Goal: Task Accomplishment & Management: Manage account settings

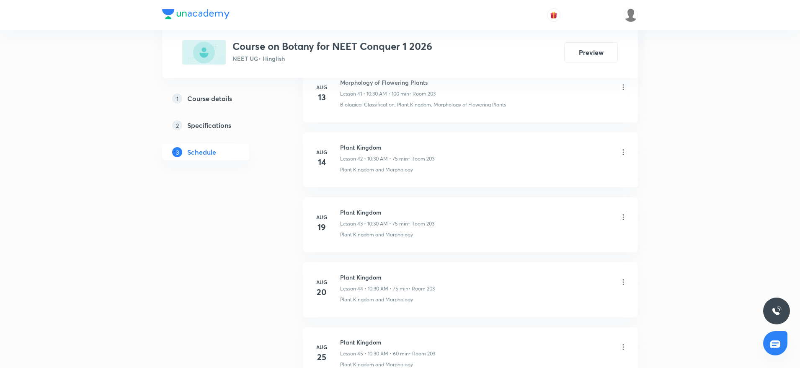
scroll to position [4199, 0]
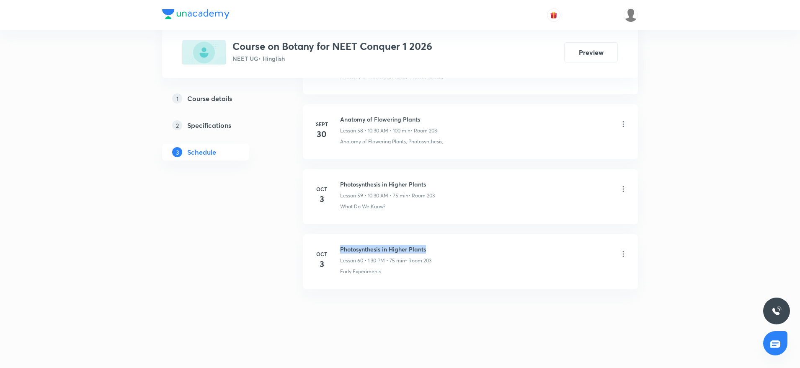
drag, startPoint x: 341, startPoint y: 244, endPoint x: 467, endPoint y: 237, distance: 126.7
click at [467, 237] on li "Oct 3 Photosynthesis in Higher Plants Lesson 60 • 1:30 PM • 75 min • Room 203 E…" at bounding box center [470, 261] width 335 height 55
copy h6 "Photosynthesis in Higher Plants"
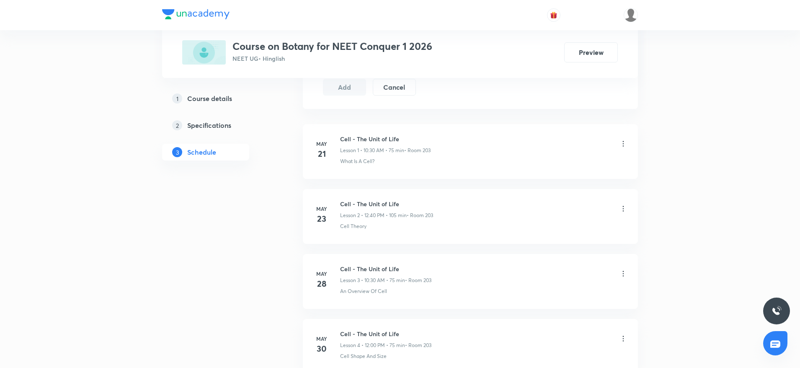
scroll to position [0, 0]
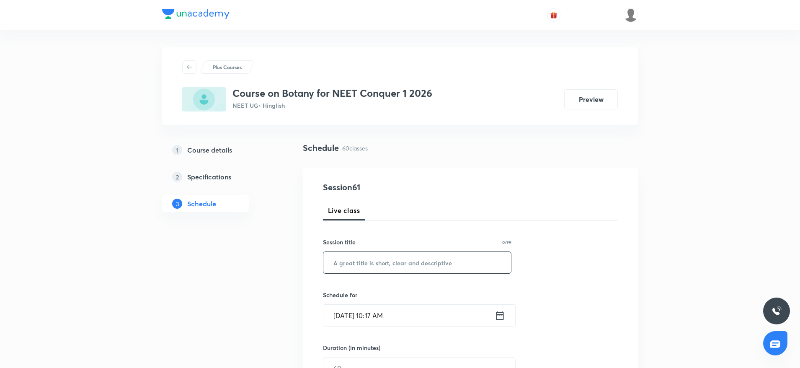
click at [368, 262] on input "text" at bounding box center [417, 262] width 188 height 21
paste input "Photosynthesis in Higher Plants"
type input "Photosynthesis in Higher Plants"
click at [381, 315] on input "Oct 8, 2025, 10:17 AM" at bounding box center [408, 315] width 171 height 21
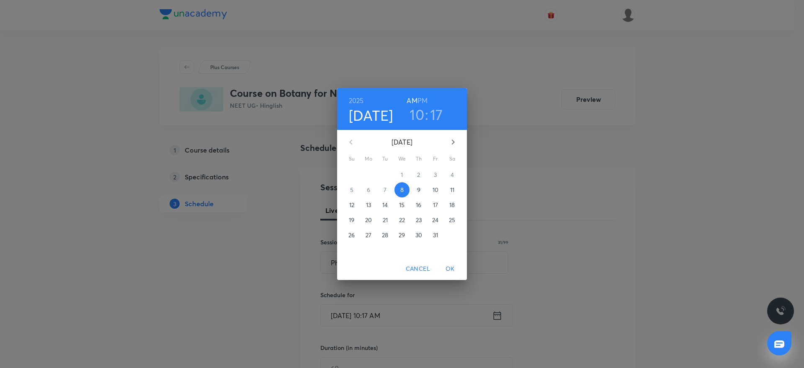
click at [437, 112] on h3 "17" at bounding box center [436, 115] width 13 height 18
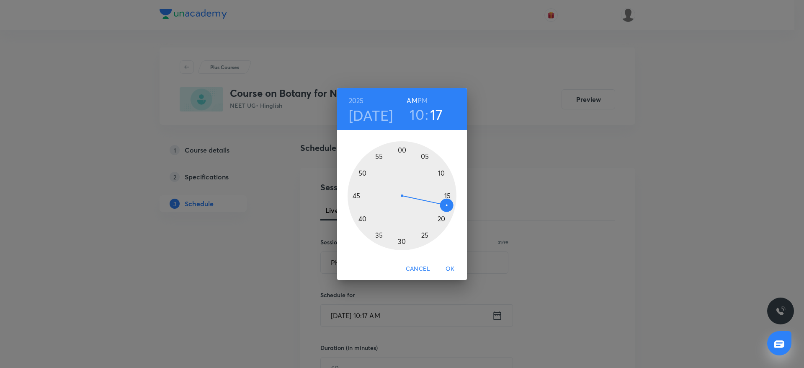
click at [402, 244] on div at bounding box center [402, 195] width 109 height 109
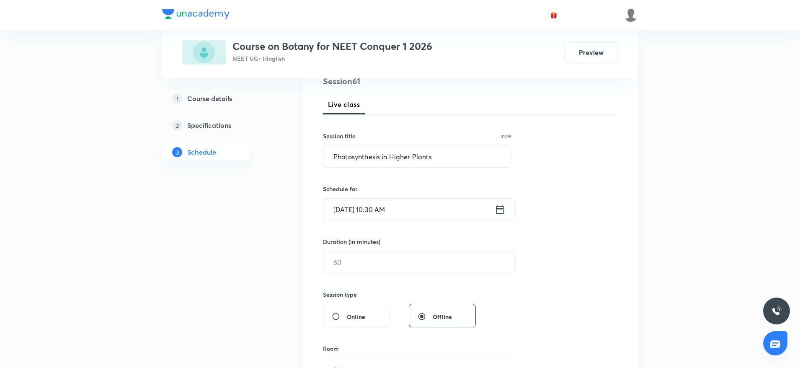
scroll to position [126, 0]
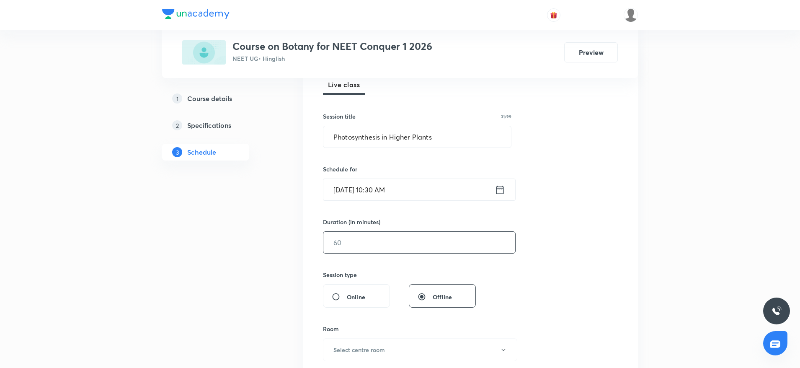
click at [378, 241] on input "text" at bounding box center [419, 242] width 192 height 21
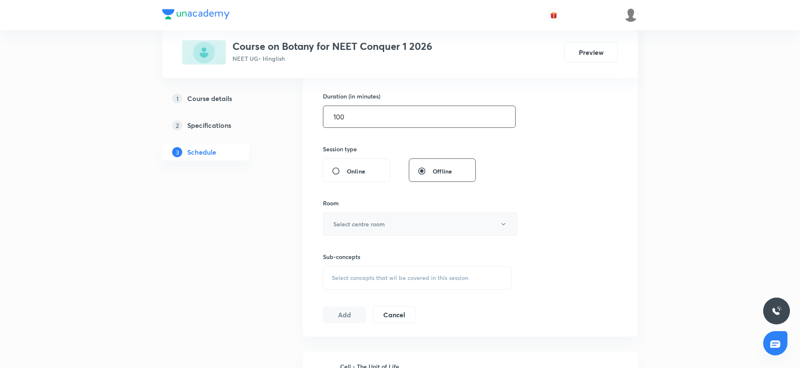
type input "100"
click at [378, 228] on button "Select centre room" at bounding box center [420, 223] width 194 height 23
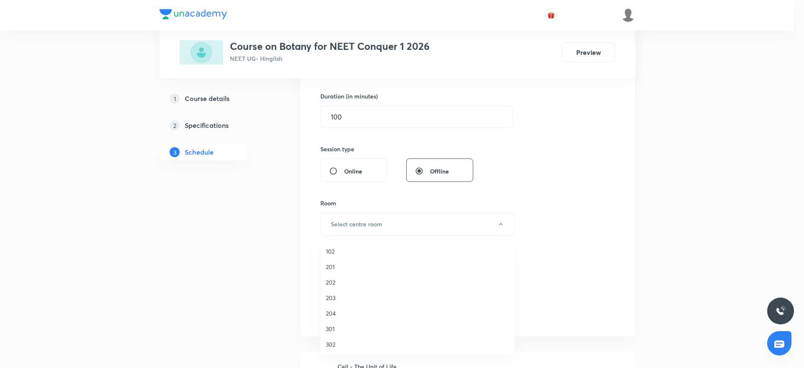
click at [333, 299] on span "203" at bounding box center [417, 297] width 183 height 9
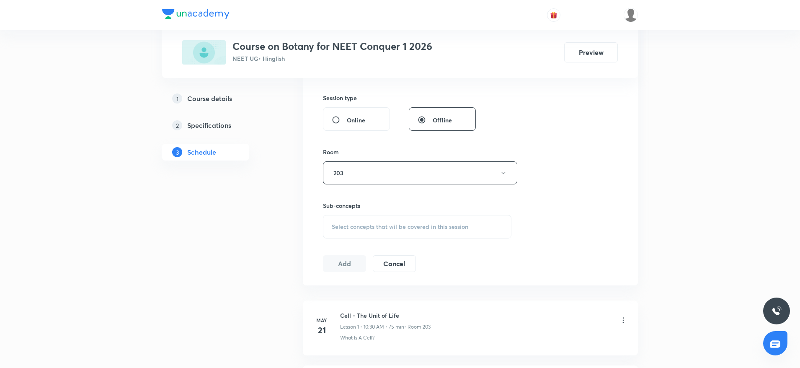
scroll to position [314, 0]
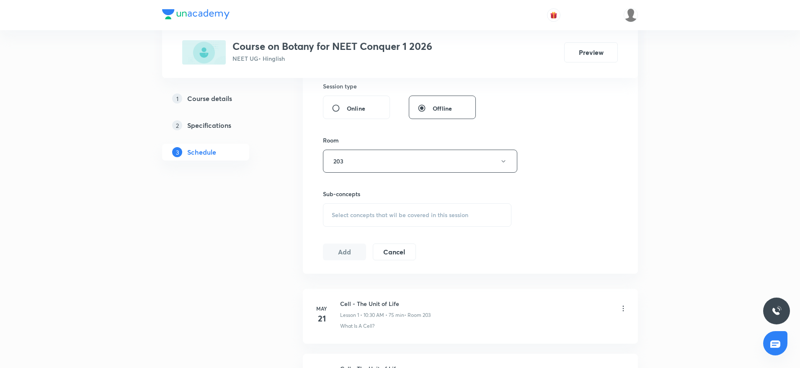
click at [431, 221] on div "Select concepts that wil be covered in this session" at bounding box center [417, 214] width 188 height 23
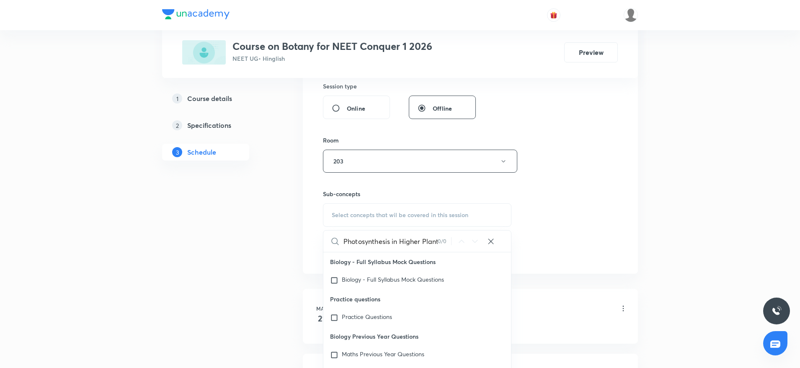
scroll to position [0, 4]
drag, startPoint x: 387, startPoint y: 240, endPoint x: 479, endPoint y: 240, distance: 92.1
click at [479, 240] on div "Photosynthesis in Higher Plants 0 / 0 ​" at bounding box center [417, 240] width 188 height 21
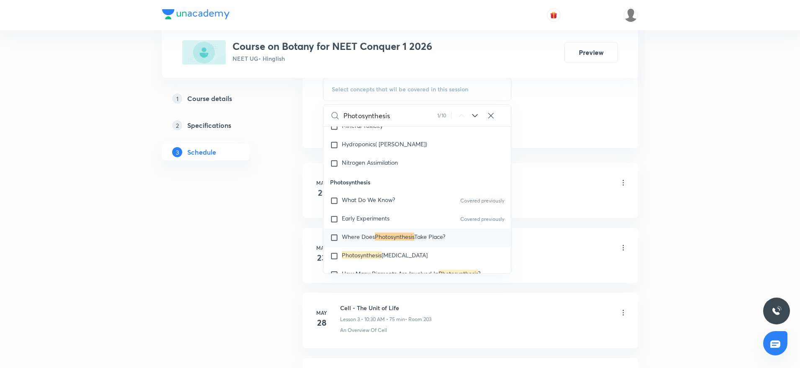
scroll to position [2499, 0]
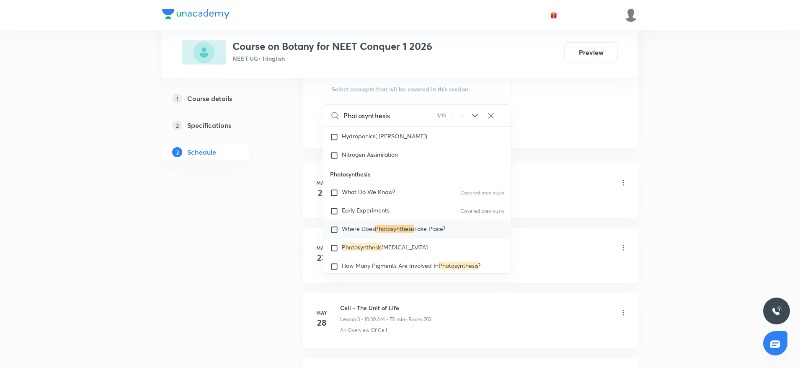
type input "Photosynthesis"
click at [348, 234] on p "Where Does Photosynthesis Take Place?" at bounding box center [393, 229] width 103 height 8
checkbox input "true"
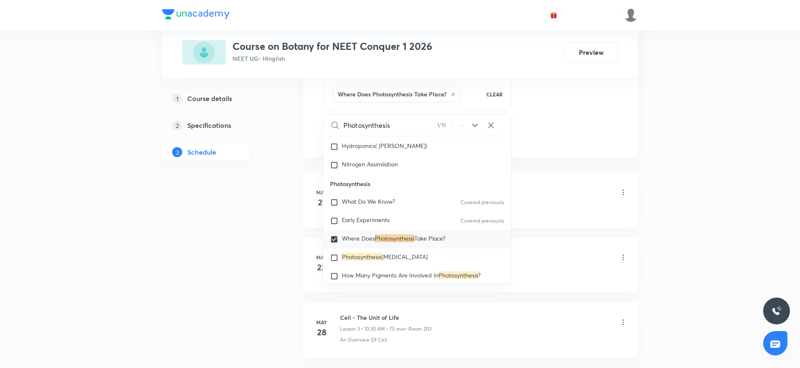
click at [613, 26] on div at bounding box center [400, 15] width 476 height 30
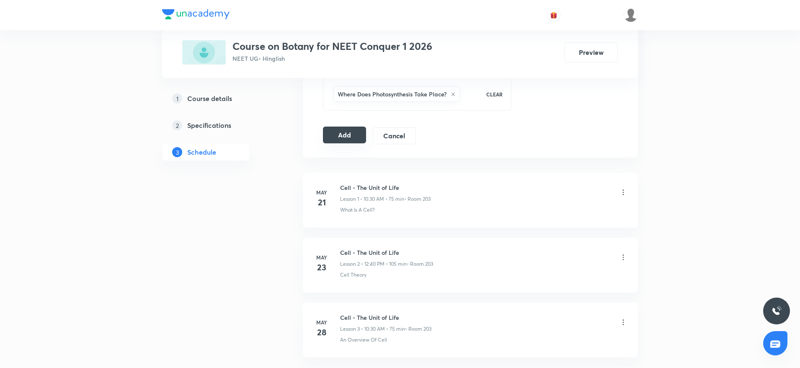
click at [349, 139] on button "Add" at bounding box center [344, 134] width 43 height 17
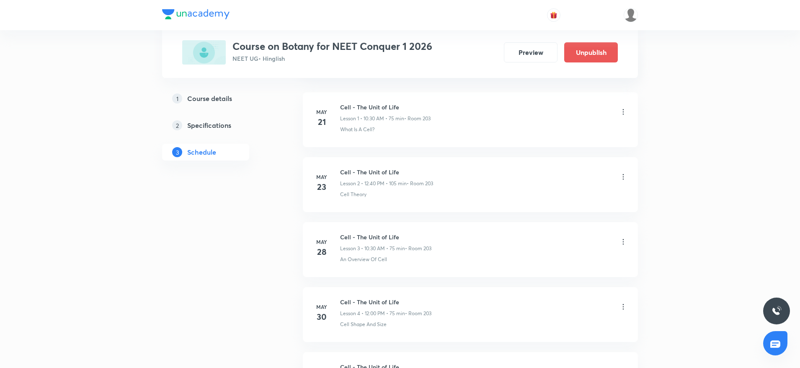
scroll to position [3879, 0]
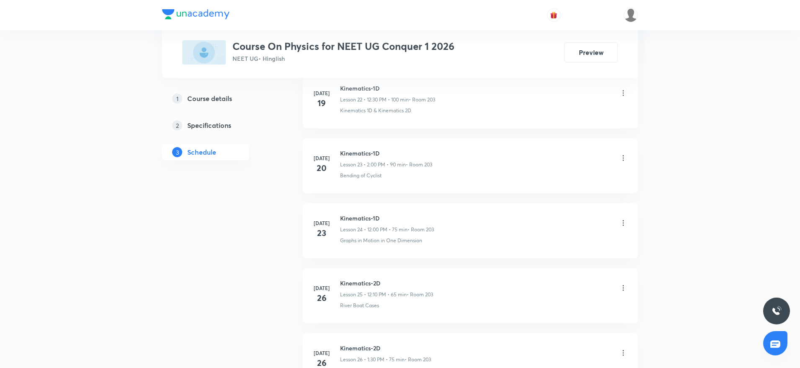
scroll to position [4004, 0]
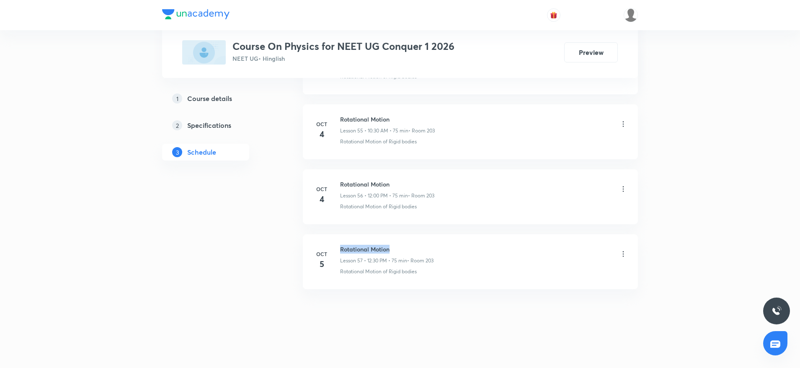
drag, startPoint x: 341, startPoint y: 248, endPoint x: 384, endPoint y: 249, distance: 42.7
click at [417, 245] on h6 "Rotational Motion" at bounding box center [386, 249] width 93 height 9
copy h6 "Rotational Motion"
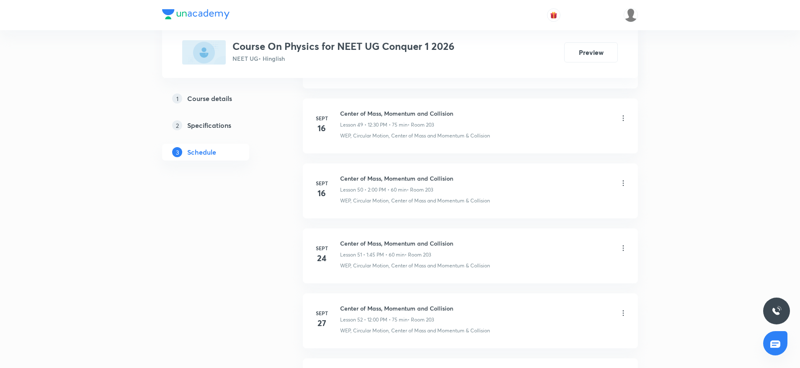
scroll to position [0, 0]
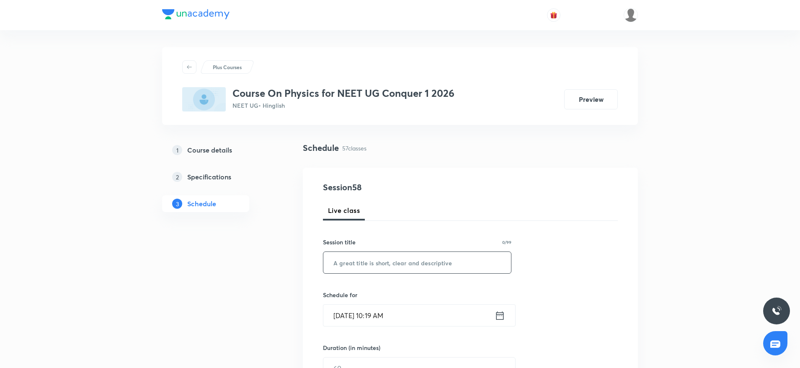
click at [416, 263] on input "text" at bounding box center [417, 262] width 188 height 21
paste input "Rotational Motion"
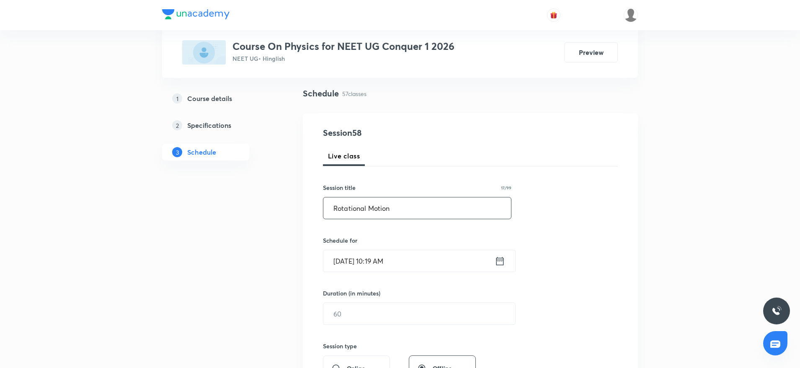
scroll to position [126, 0]
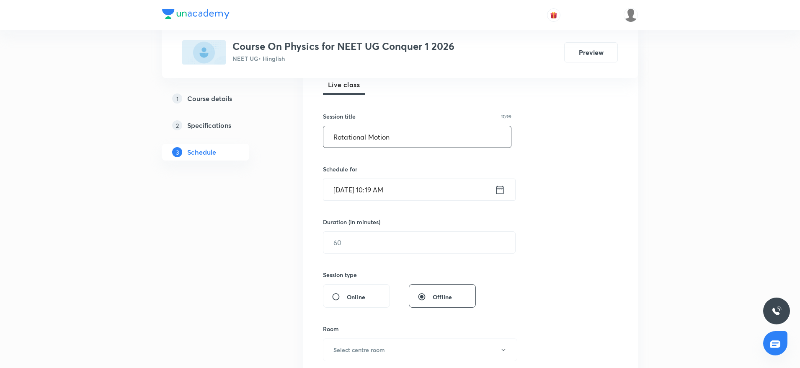
type input "Rotational Motion"
click at [392, 191] on input "Oct 8, 2025, 10:19 AM" at bounding box center [408, 189] width 171 height 21
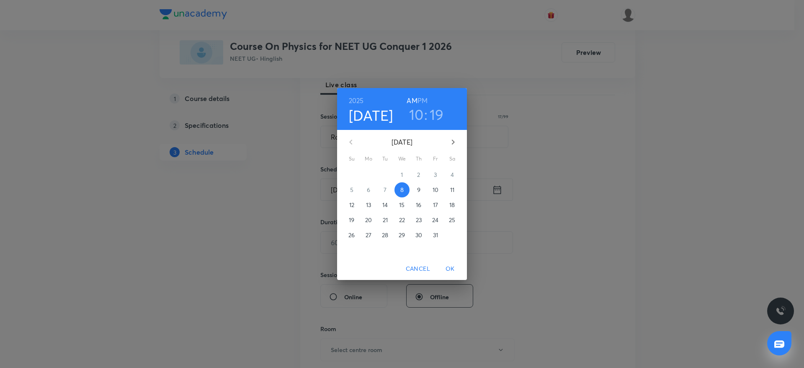
click at [421, 100] on h6 "PM" at bounding box center [423, 101] width 10 height 12
click at [414, 118] on h3 "10" at bounding box center [416, 115] width 15 height 18
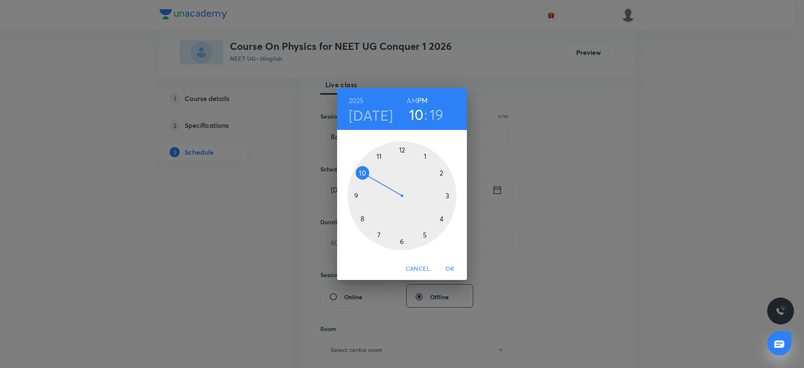
click at [403, 145] on div at bounding box center [402, 195] width 109 height 109
click at [377, 236] on div at bounding box center [402, 195] width 109 height 109
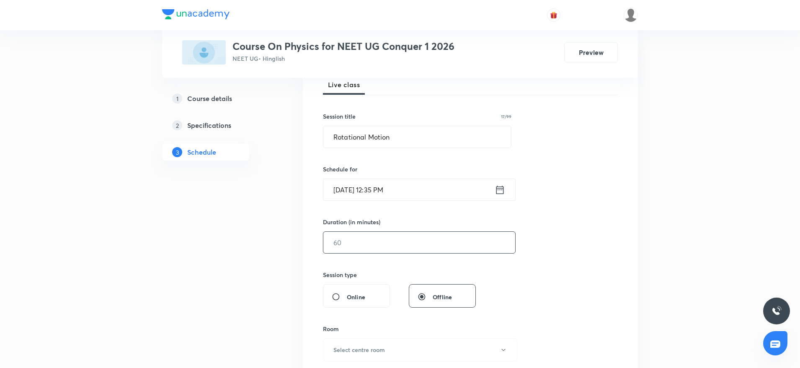
click at [367, 251] on input "text" at bounding box center [419, 242] width 192 height 21
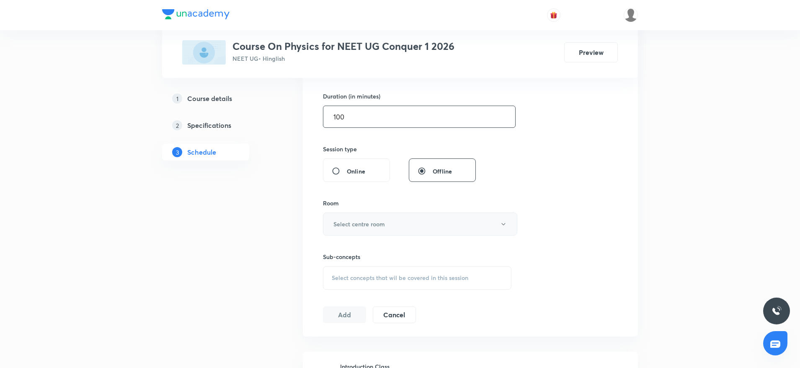
type input "100"
click at [361, 221] on h6 "Select centre room" at bounding box center [359, 223] width 52 height 9
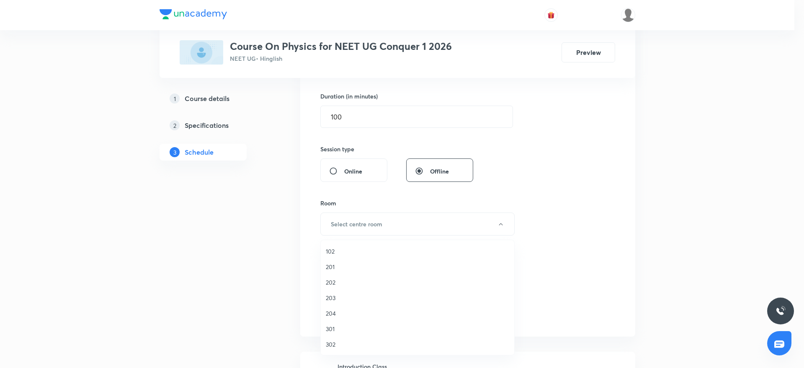
click at [334, 297] on span "203" at bounding box center [417, 297] width 183 height 9
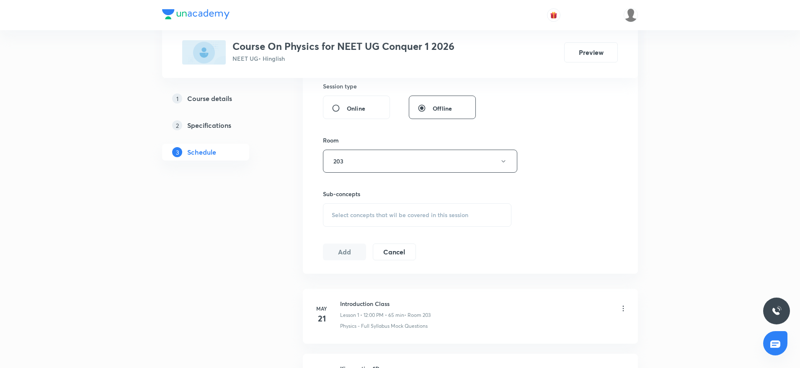
click at [469, 215] on div "Select concepts that wil be covered in this session" at bounding box center [417, 214] width 188 height 23
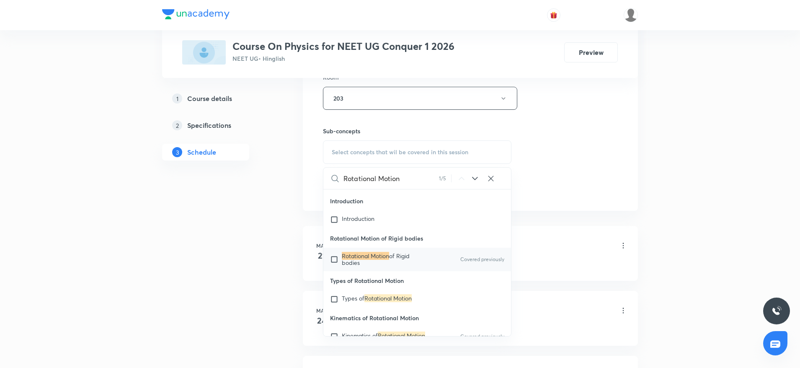
scroll to position [17020, 0]
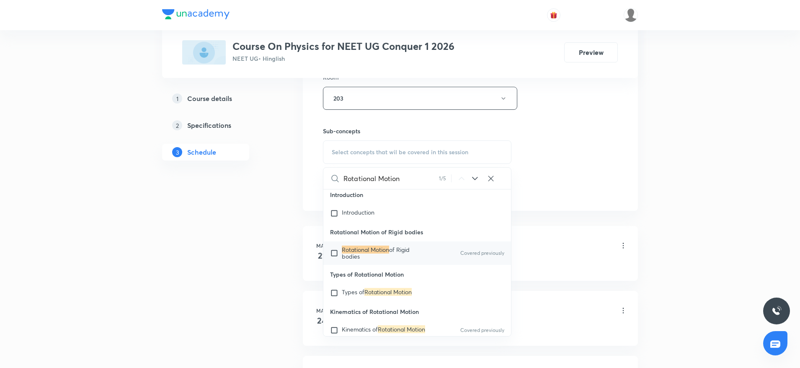
type input "Rotational Motion"
click at [372, 260] on p "Rotational Motion of Rigid bodies" at bounding box center [384, 252] width 85 height 13
checkbox input "true"
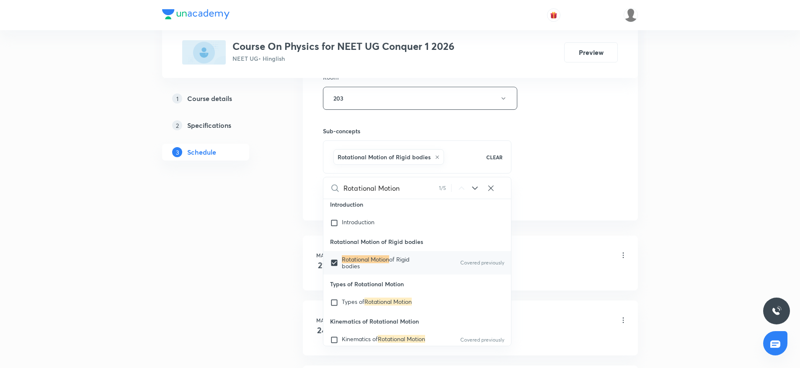
click at [549, 166] on div "Session 58 Live class Session title 17/99 Rotational Motion ​ Schedule for Oct …" at bounding box center [470, 5] width 295 height 403
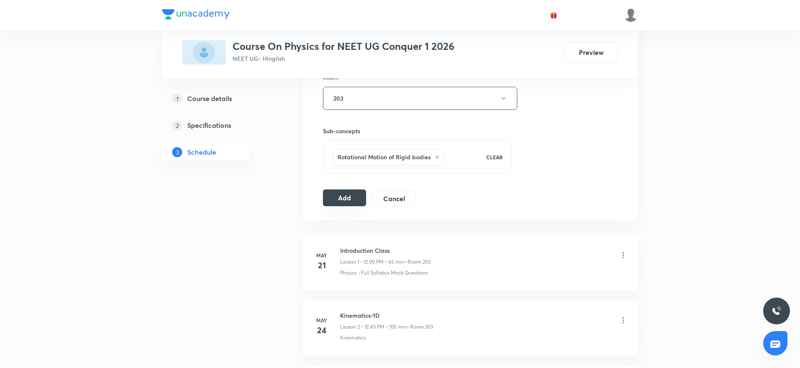
click at [349, 201] on button "Add" at bounding box center [344, 197] width 43 height 17
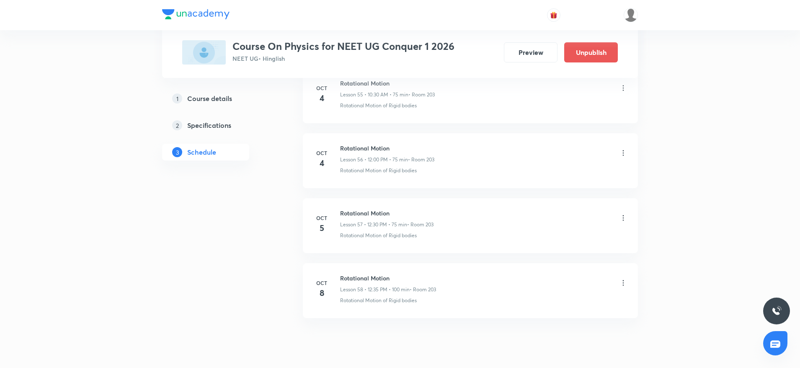
scroll to position [3684, 0]
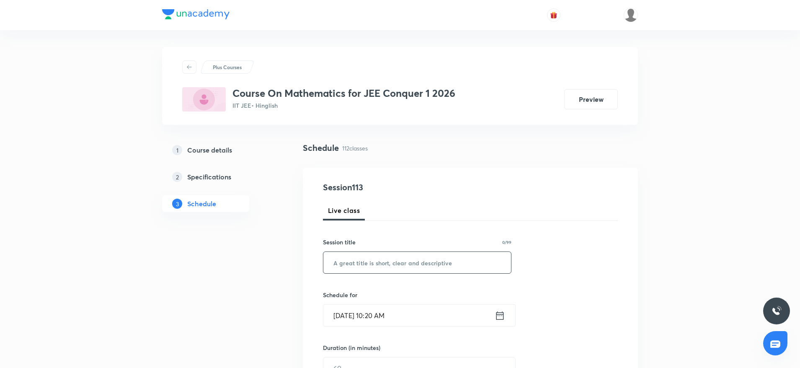
click at [369, 258] on input "text" at bounding box center [417, 262] width 188 height 21
paste input "Limit"
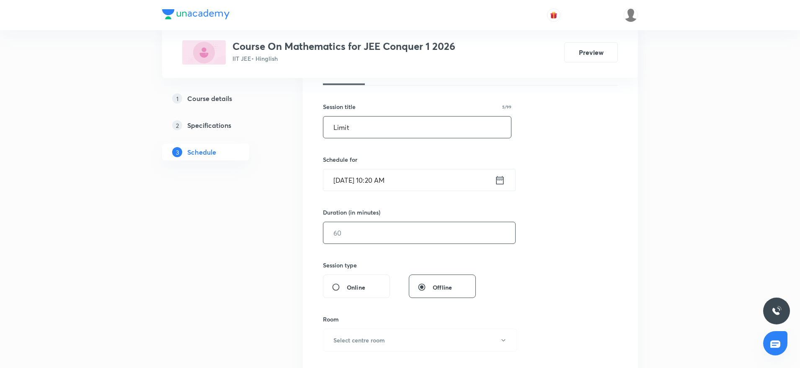
scroll to position [63, 0]
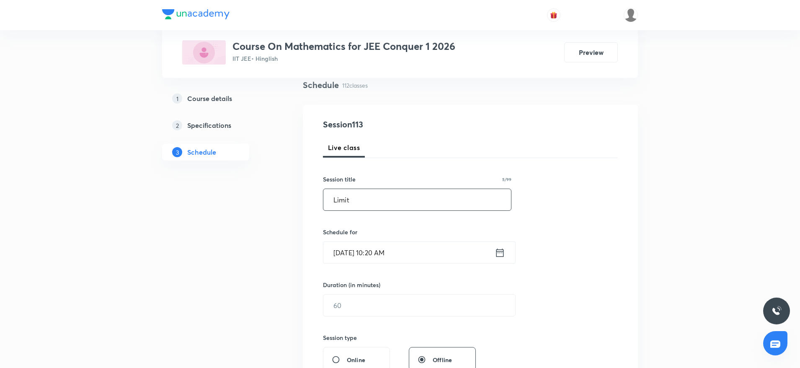
click at [347, 202] on input "Limit" at bounding box center [417, 199] width 188 height 21
type input "Limit"
click at [552, 204] on div "Session 113 Live class Session title 5/99 Limit ​ Schedule for Oct 8, 2025, 10:…" at bounding box center [470, 314] width 295 height 393
click at [351, 200] on input "Limit" at bounding box center [417, 199] width 188 height 21
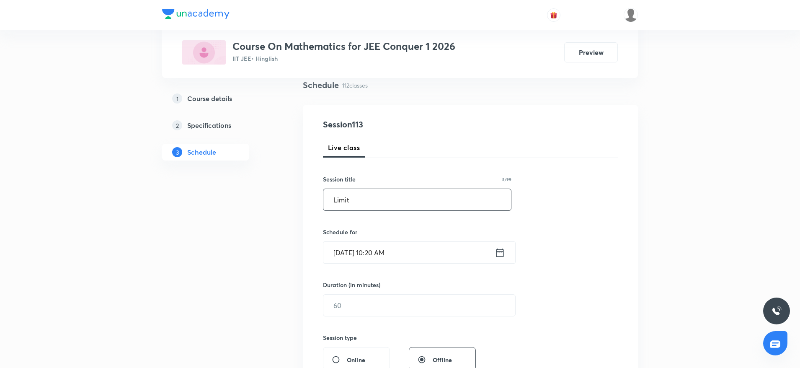
click at [351, 200] on input "Limit" at bounding box center [417, 199] width 188 height 21
click at [388, 200] on input "Limit" at bounding box center [417, 199] width 188 height 21
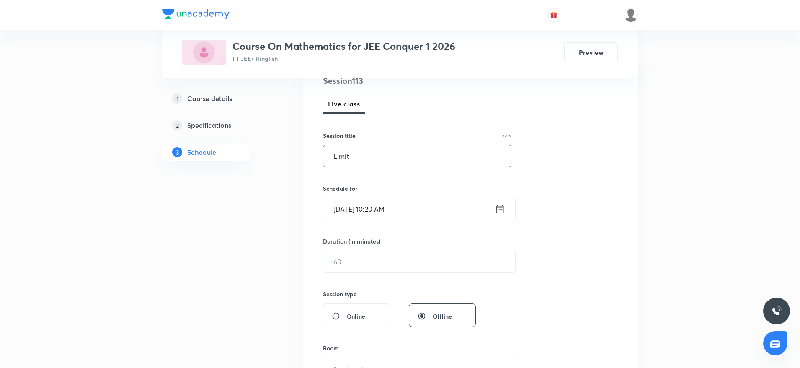
scroll to position [126, 0]
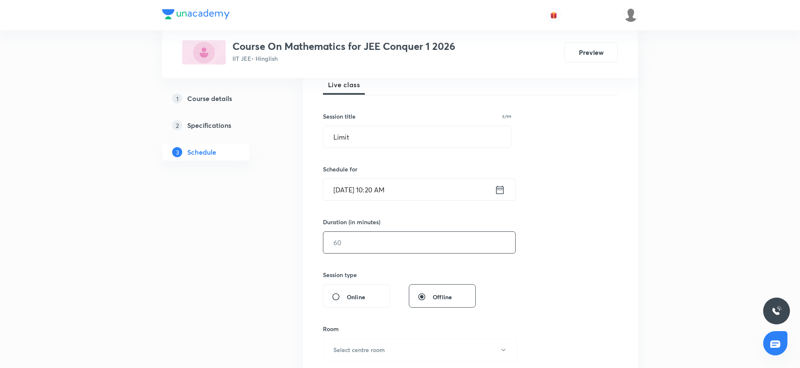
click at [393, 234] on input "text" at bounding box center [419, 242] width 192 height 21
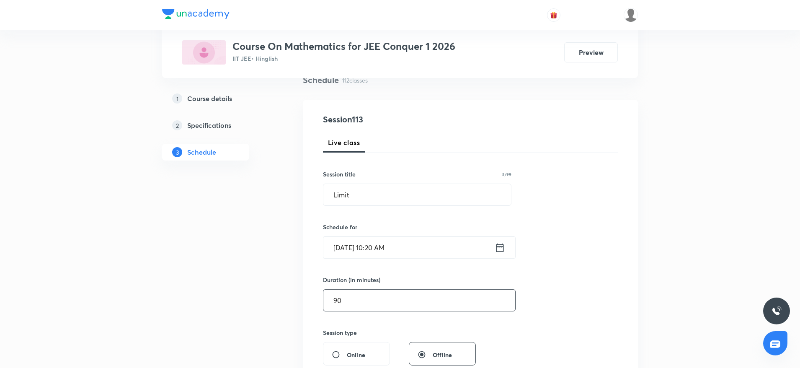
scroll to position [63, 0]
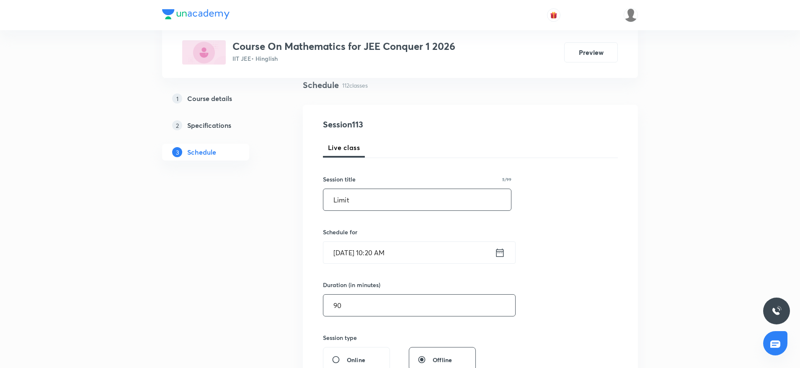
type input "90"
click at [341, 196] on input "Limit" at bounding box center [417, 199] width 188 height 21
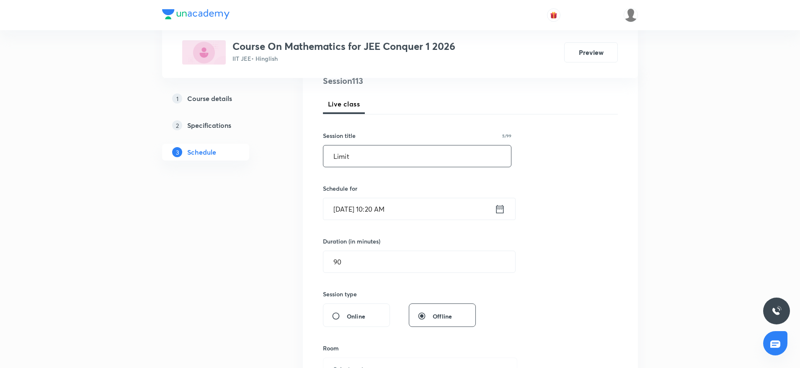
scroll to position [126, 0]
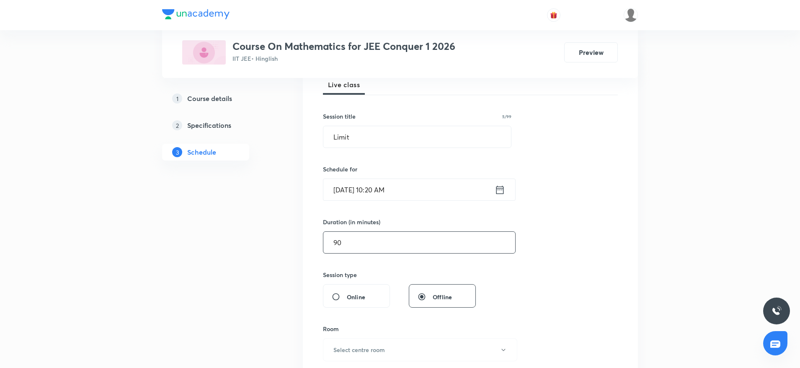
click at [350, 243] on input "90" at bounding box center [419, 242] width 192 height 21
drag, startPoint x: 368, startPoint y: 132, endPoint x: 250, endPoint y: 137, distance: 118.7
click at [363, 139] on input "Limit" at bounding box center [417, 136] width 188 height 21
click at [343, 137] on input "Limit" at bounding box center [417, 136] width 188 height 21
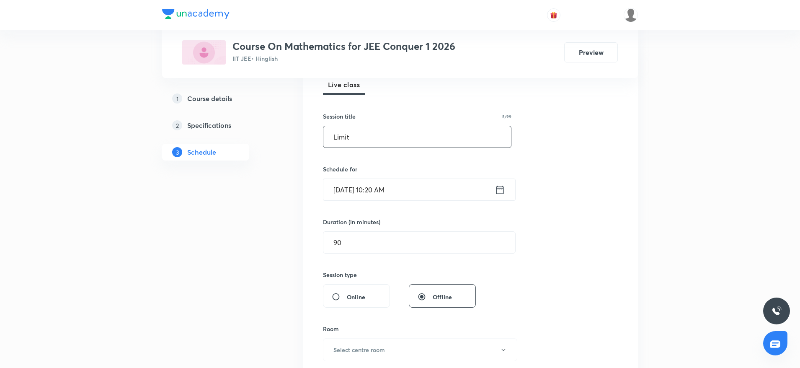
click at [343, 137] on input "Limit" at bounding box center [417, 136] width 188 height 21
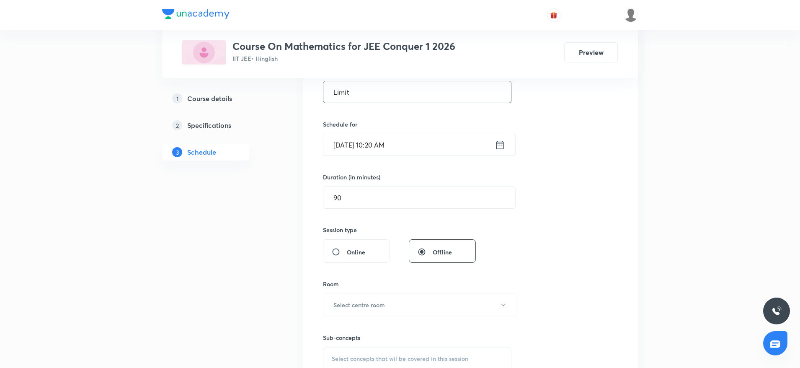
scroll to position [188, 0]
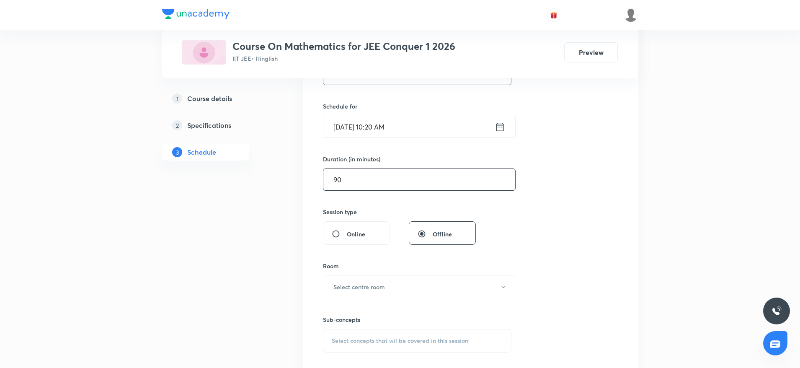
click at [386, 183] on input "90" at bounding box center [419, 179] width 192 height 21
click at [386, 125] on input "Oct 8, 2025, 10:20 AM" at bounding box center [408, 126] width 171 height 21
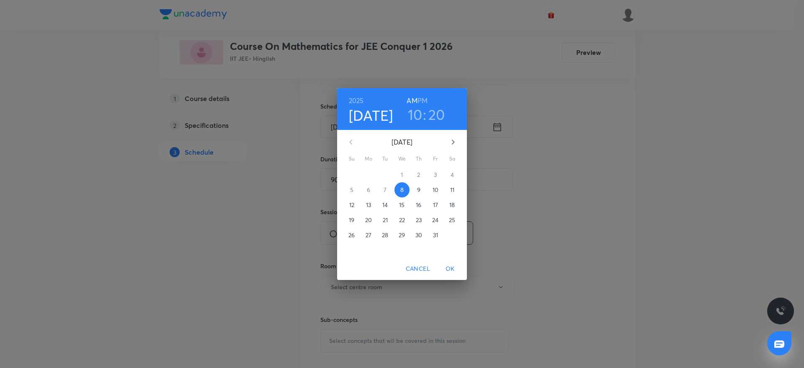
drag, startPoint x: 446, startPoint y: 117, endPoint x: 425, endPoint y: 119, distance: 21.0
click at [446, 117] on div "10 : 20" at bounding box center [426, 115] width 58 height 18
click at [424, 119] on h3 ":" at bounding box center [424, 115] width 3 height 18
click at [436, 116] on h3 "20" at bounding box center [436, 115] width 17 height 18
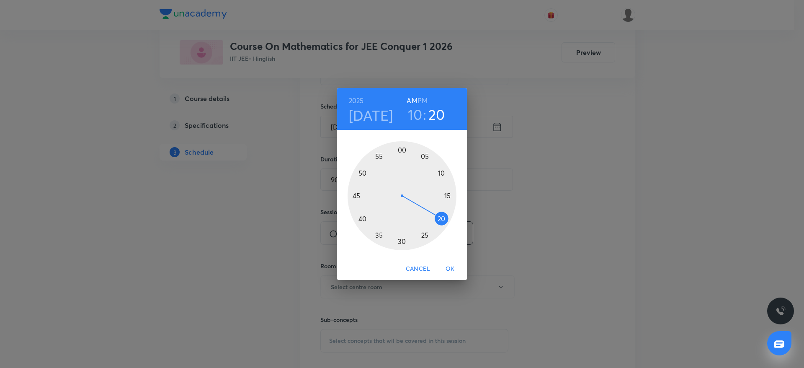
click at [402, 241] on div at bounding box center [402, 195] width 109 height 109
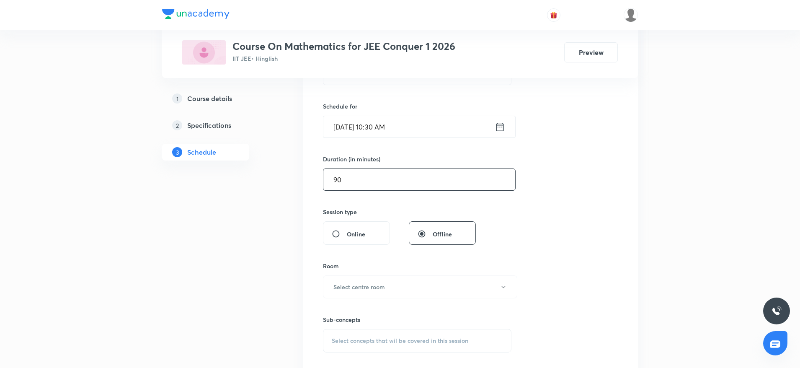
click at [379, 178] on input "90" at bounding box center [419, 179] width 192 height 21
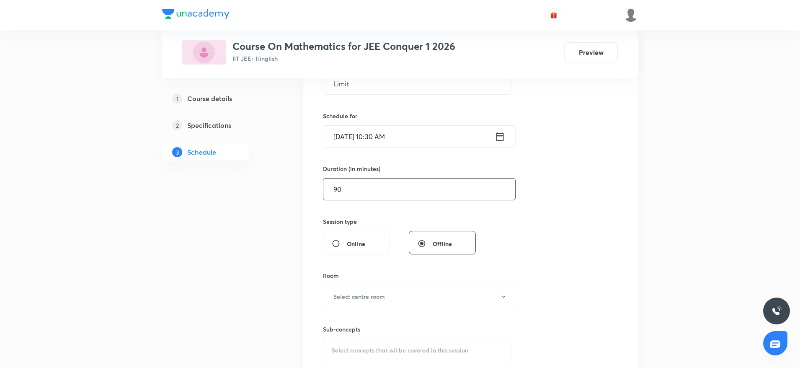
scroll to position [63, 0]
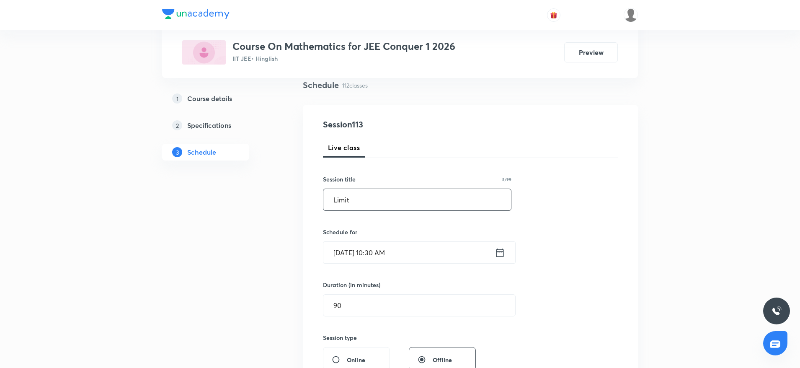
click at [397, 206] on input "Limit" at bounding box center [417, 199] width 188 height 21
drag, startPoint x: 396, startPoint y: 204, endPoint x: 210, endPoint y: 201, distance: 186.0
click at [560, 219] on div "Session 113 Live class Session title 5/99 Limit ​ Schedule for Oct 8, 2025, 10:…" at bounding box center [470, 314] width 295 height 393
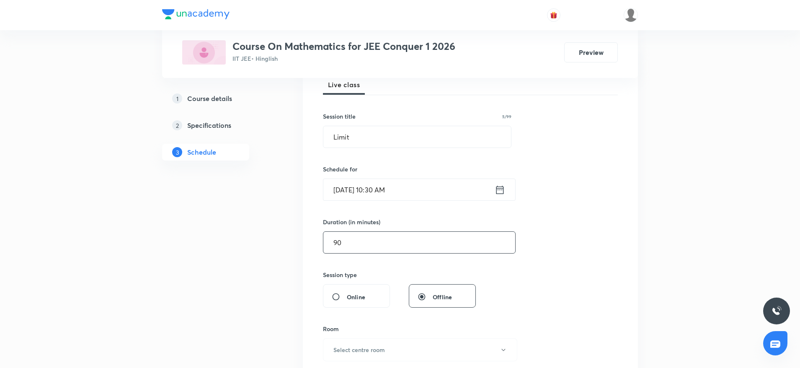
click at [408, 242] on input "90" at bounding box center [419, 242] width 192 height 21
click at [402, 196] on input "Oct 8, 2025, 10:30 AM" at bounding box center [408, 189] width 171 height 21
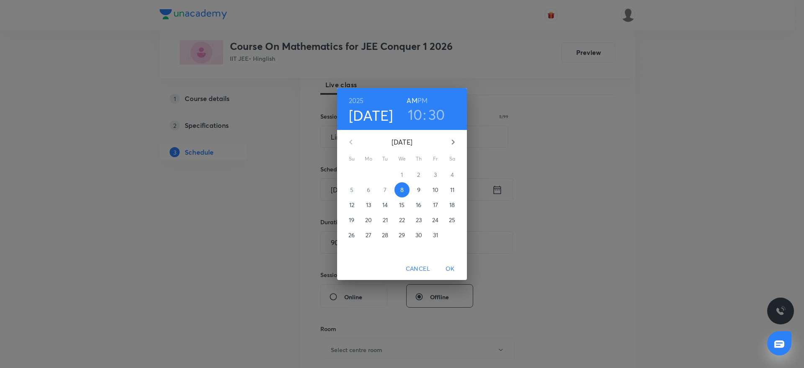
click at [424, 98] on h6 "PM" at bounding box center [423, 101] width 10 height 12
click at [417, 119] on h3 "10" at bounding box center [415, 115] width 15 height 18
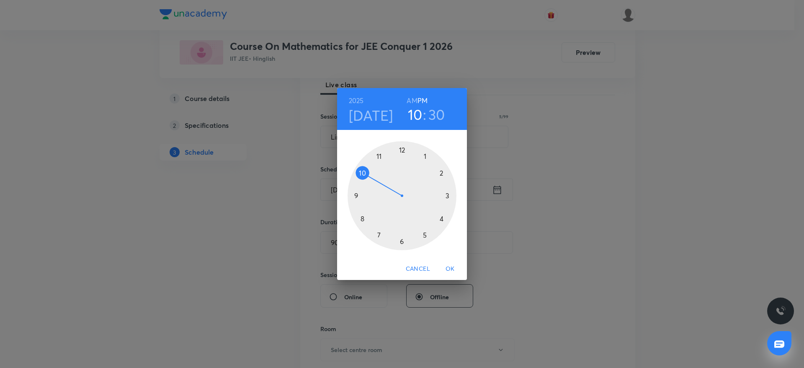
click at [402, 146] on div at bounding box center [402, 195] width 109 height 109
click at [378, 237] on div at bounding box center [402, 195] width 109 height 109
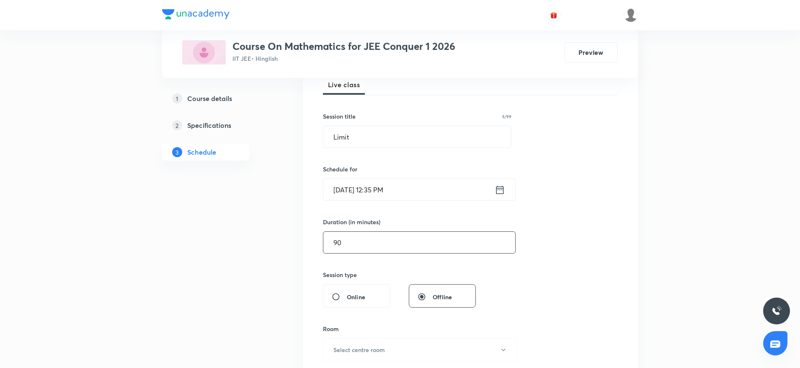
click at [372, 246] on input "90" at bounding box center [419, 242] width 192 height 21
click at [377, 185] on input "Oct 8, 2025, 12:35 PM" at bounding box center [408, 189] width 171 height 21
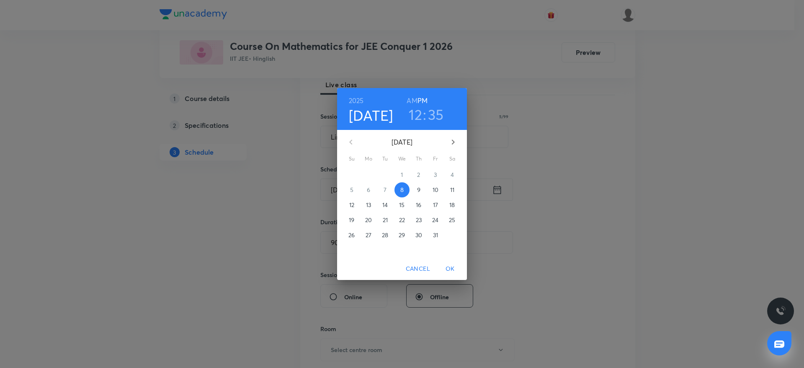
click at [413, 99] on h6 "AM" at bounding box center [412, 101] width 10 height 12
click at [413, 114] on h3 "12" at bounding box center [415, 115] width 13 height 18
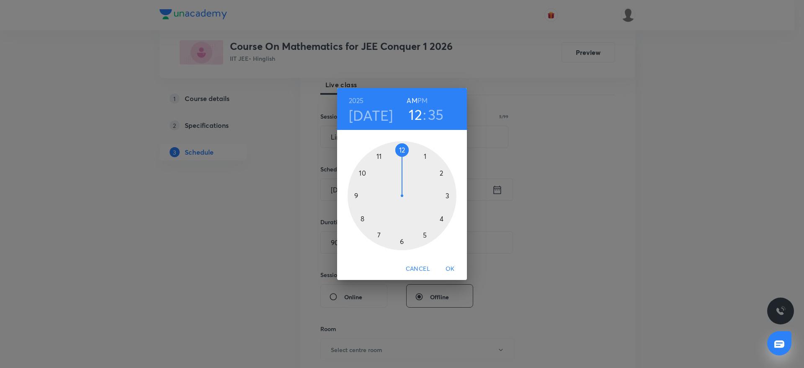
click at [361, 173] on div at bounding box center [402, 195] width 109 height 109
click at [359, 222] on div at bounding box center [402, 195] width 109 height 109
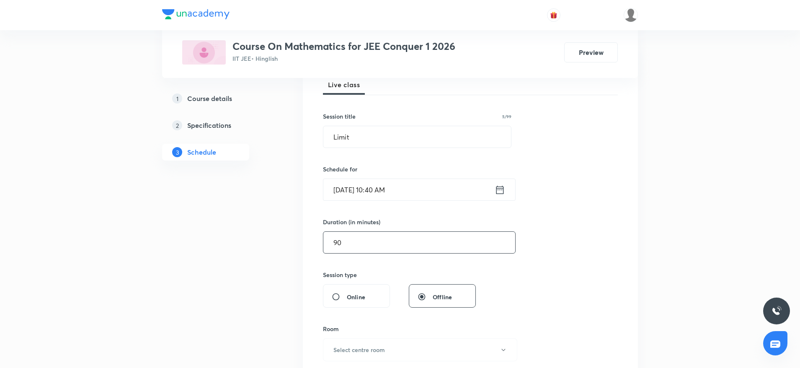
scroll to position [188, 0]
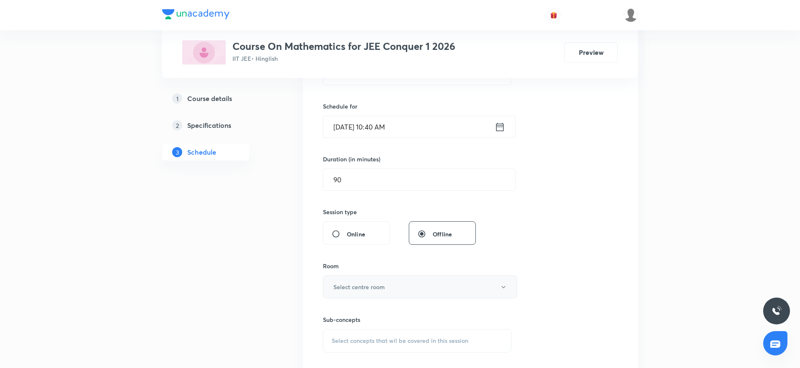
click at [368, 285] on h6 "Select centre room" at bounding box center [359, 286] width 52 height 9
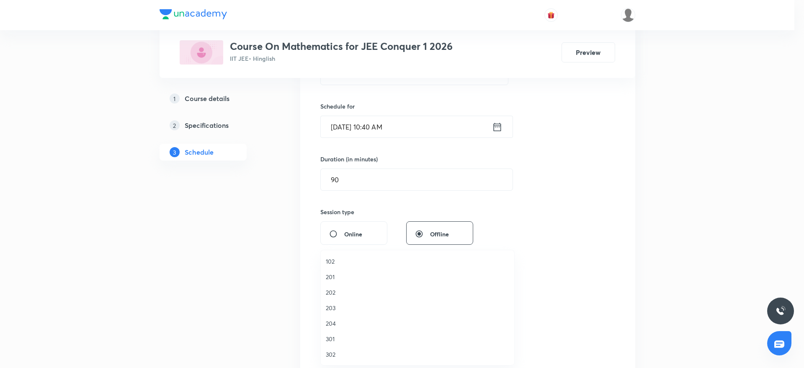
click at [335, 341] on span "301" at bounding box center [417, 338] width 183 height 9
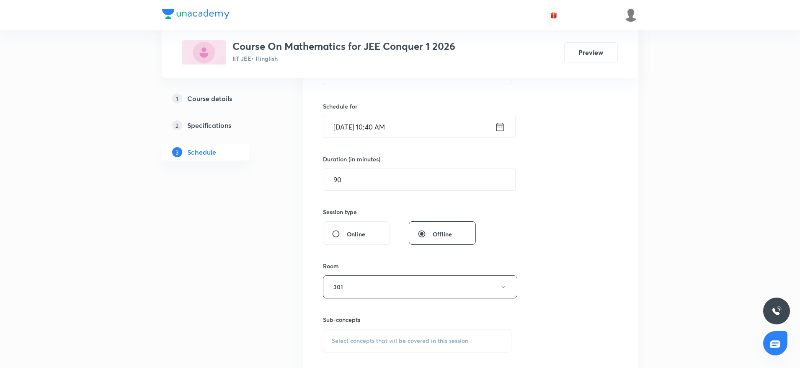
scroll to position [251, 0]
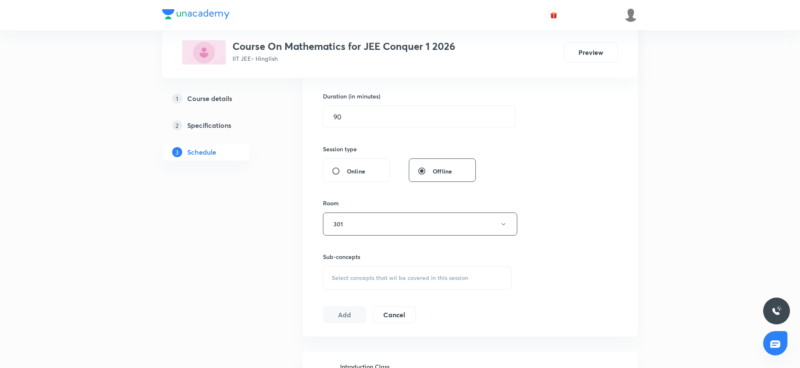
click at [406, 282] on div "Select concepts that wil be covered in this session" at bounding box center [417, 277] width 188 height 23
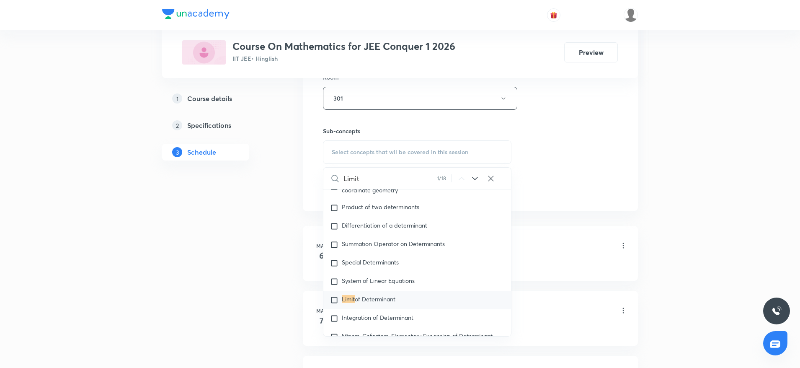
scroll to position [3415, 0]
type input "Limit"
click at [373, 294] on span "of Determinant" at bounding box center [375, 296] width 41 height 8
checkbox input "true"
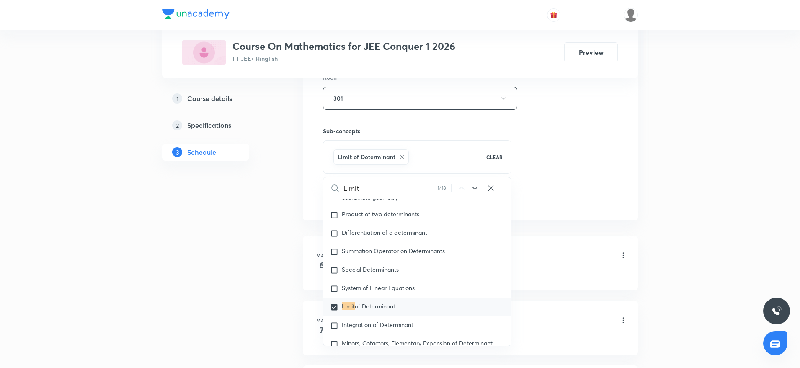
click at [506, 198] on div "Limit 1 / 18 ​" at bounding box center [417, 187] width 188 height 21
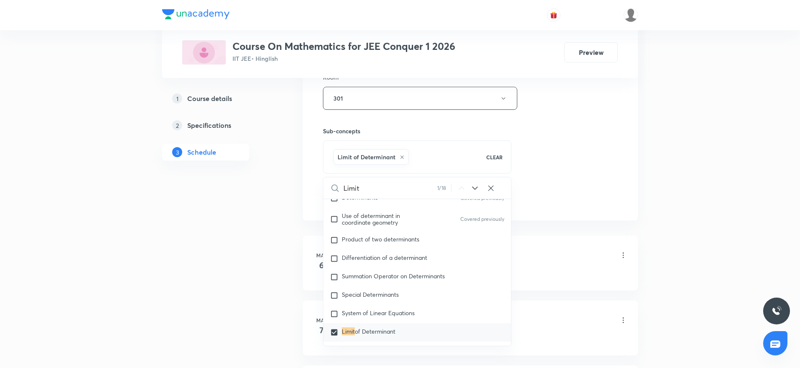
click at [560, 147] on div "Session 113 Live class Session title 5/99 Limit ​ Schedule for Oct 8, 2025, 10:…" at bounding box center [470, 5] width 295 height 403
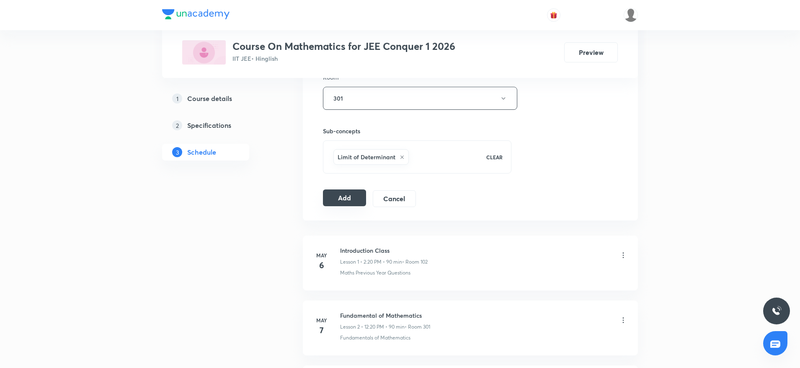
click at [328, 199] on button "Add" at bounding box center [344, 197] width 43 height 17
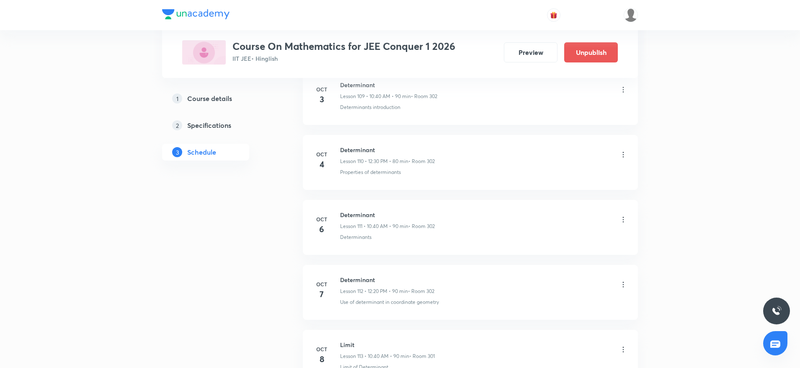
scroll to position [7255, 0]
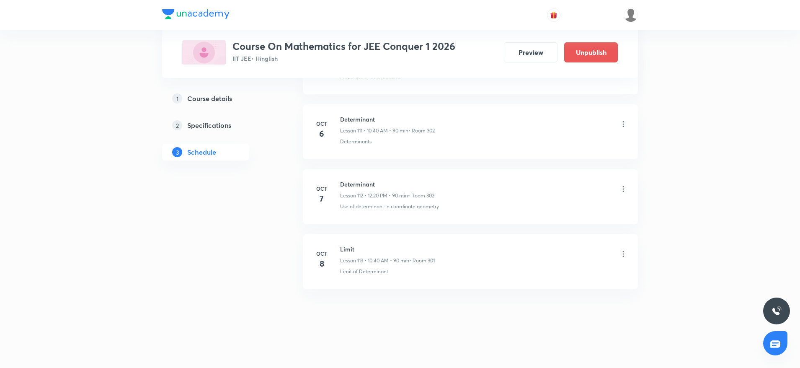
click at [347, 247] on h6 "Limit" at bounding box center [387, 249] width 95 height 9
copy h6 "Limit"
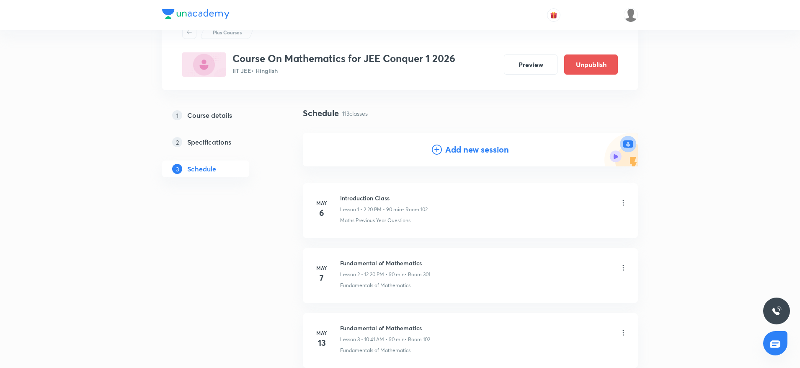
scroll to position [0, 0]
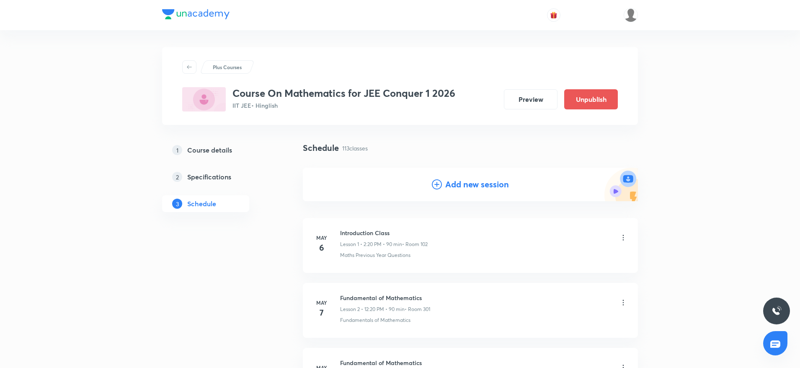
click at [459, 179] on h4 "Add new session" at bounding box center [477, 184] width 64 height 13
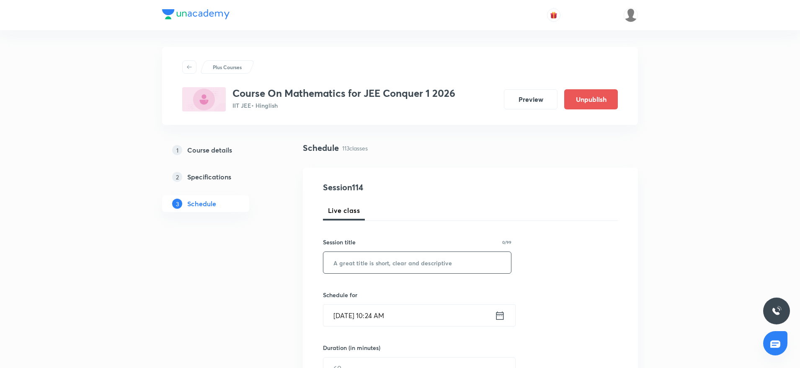
click at [392, 263] on input "text" at bounding box center [417, 262] width 188 height 21
paste input "Limit"
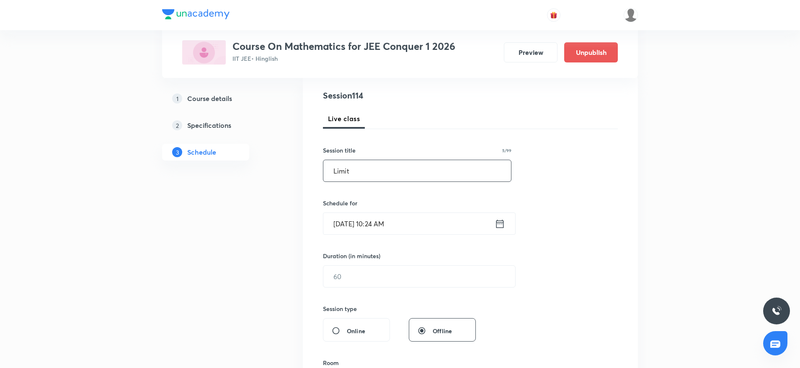
scroll to position [126, 0]
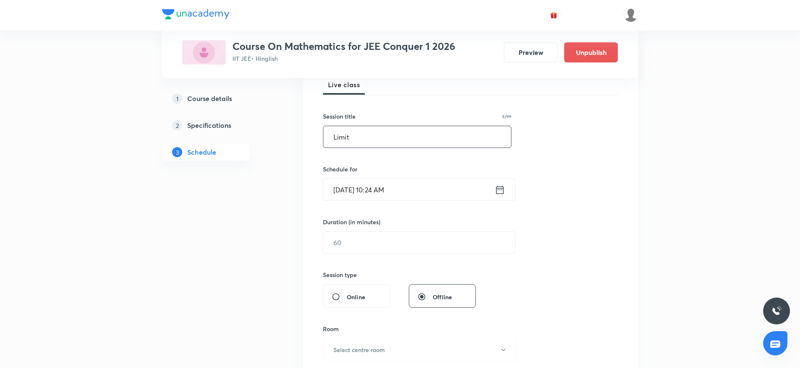
type input "Limit"
click at [381, 191] on input "Oct 8, 2025, 10:24 AM" at bounding box center [408, 189] width 171 height 21
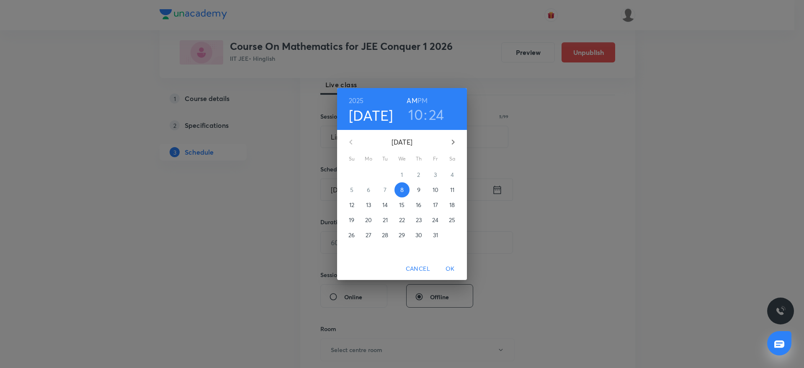
click at [434, 114] on h3 "24" at bounding box center [436, 115] width 15 height 18
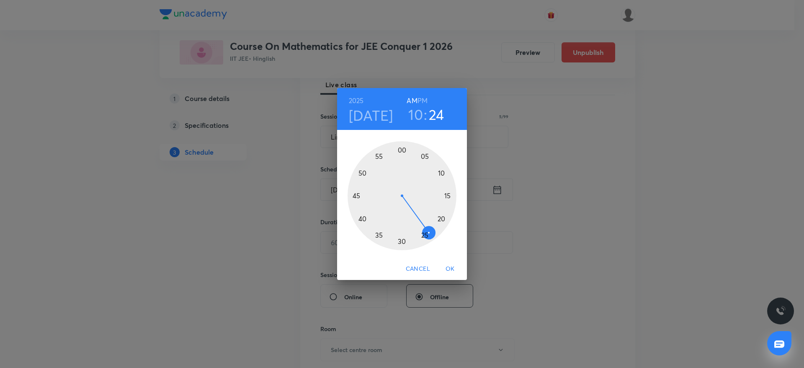
click at [423, 100] on h6 "PM" at bounding box center [423, 101] width 10 height 12
click at [418, 110] on h3 "10" at bounding box center [415, 115] width 15 height 18
click at [402, 144] on div at bounding box center [402, 195] width 109 height 109
click at [447, 221] on div at bounding box center [402, 195] width 109 height 109
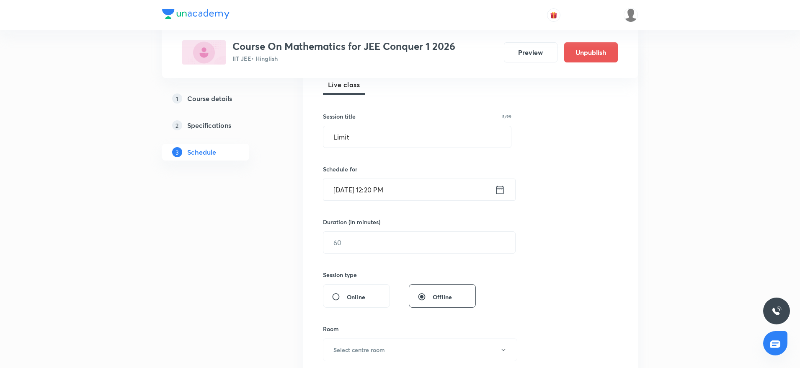
click at [383, 254] on div "Session 114 Live class Session title 5/99 Limit ​ Schedule for Oct 8, 2025, 12:…" at bounding box center [470, 251] width 295 height 393
click at [380, 242] on input "text" at bounding box center [419, 242] width 192 height 21
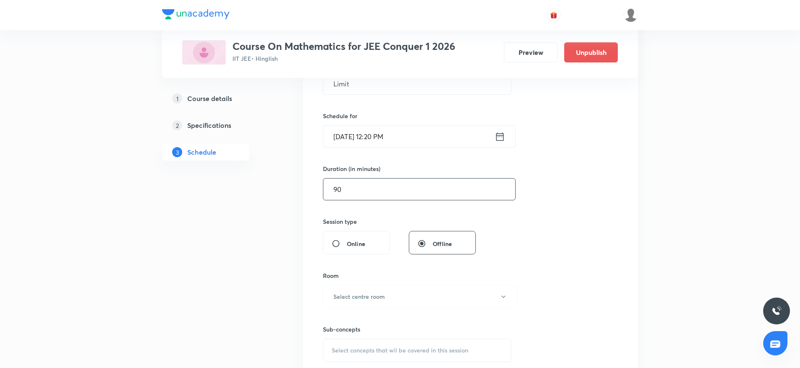
scroll to position [251, 0]
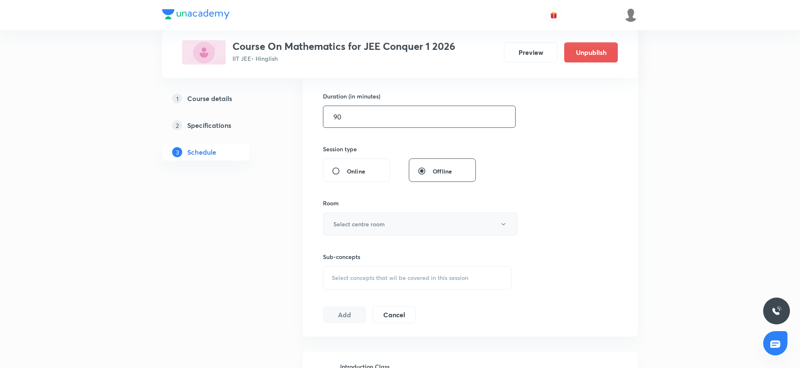
type input "90"
click at [374, 221] on h6 "Select centre room" at bounding box center [359, 223] width 52 height 9
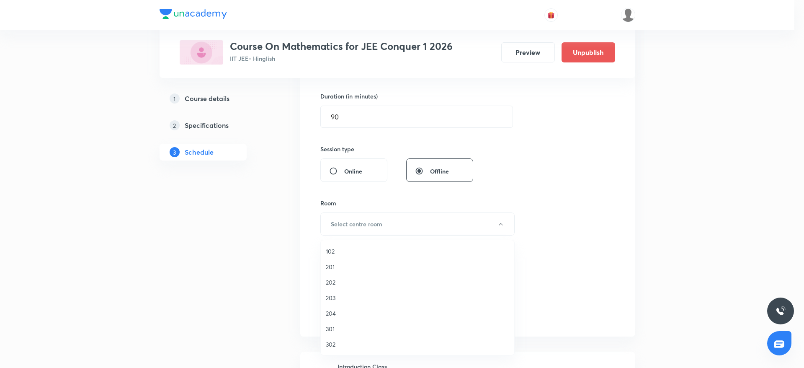
click at [333, 330] on span "301" at bounding box center [417, 328] width 183 height 9
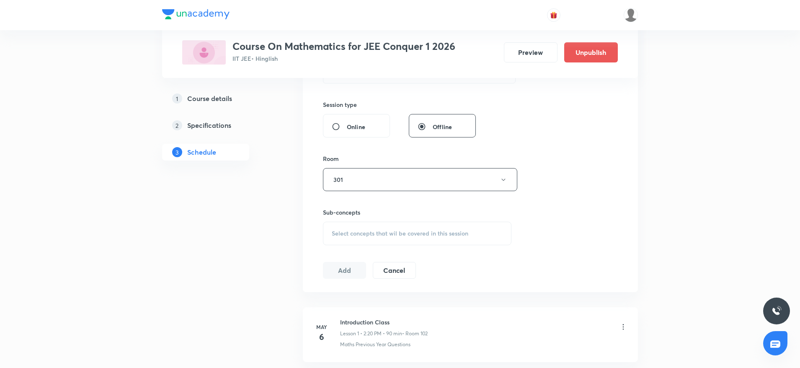
scroll to position [314, 0]
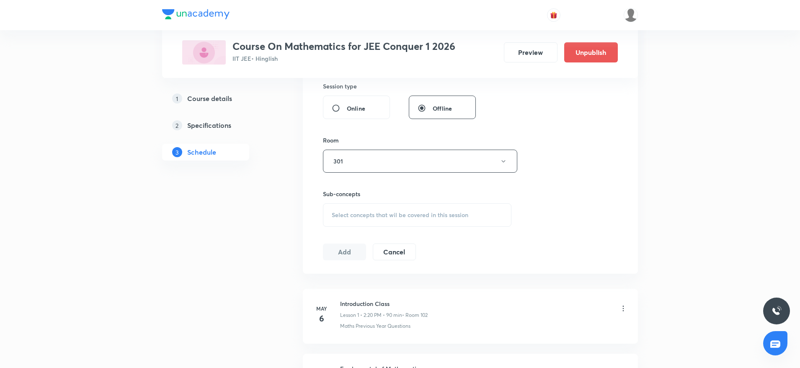
click at [466, 221] on div "Select concepts that wil be covered in this session" at bounding box center [417, 214] width 188 height 23
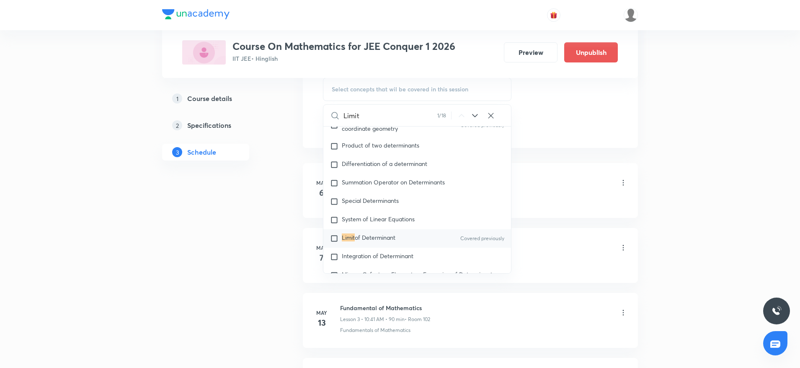
scroll to position [3415, 0]
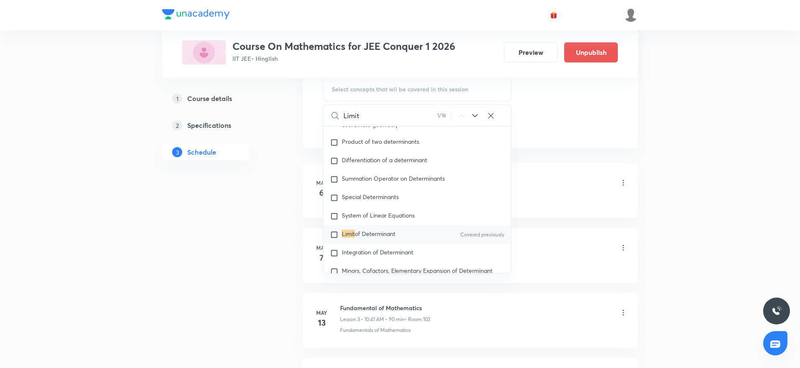
type input "Limit"
click at [370, 231] on span "of Determinant" at bounding box center [375, 234] width 41 height 8
checkbox input "true"
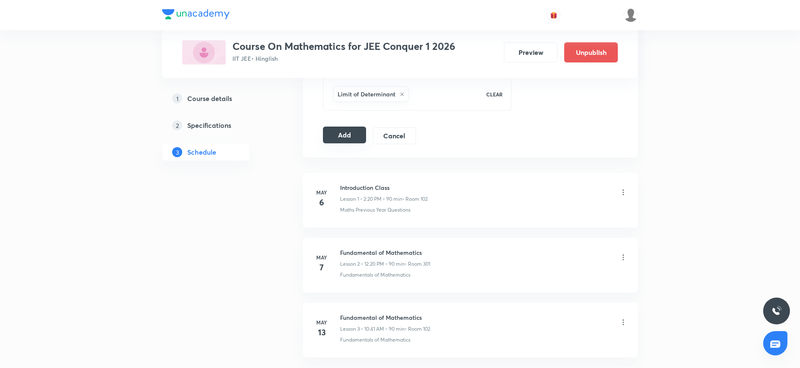
click at [339, 136] on button "Add" at bounding box center [344, 134] width 43 height 17
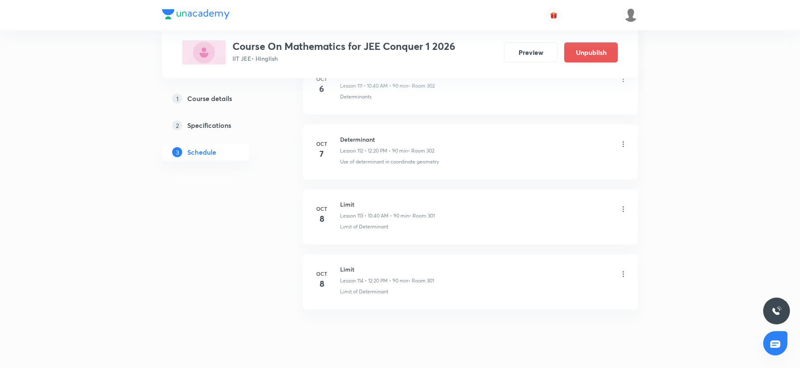
scroll to position [7320, 0]
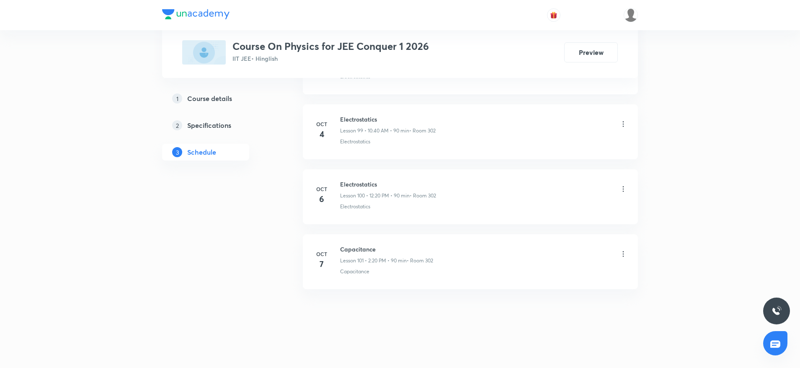
click at [359, 248] on h6 "Capacitance" at bounding box center [386, 249] width 93 height 9
copy h6 "Capacitance"
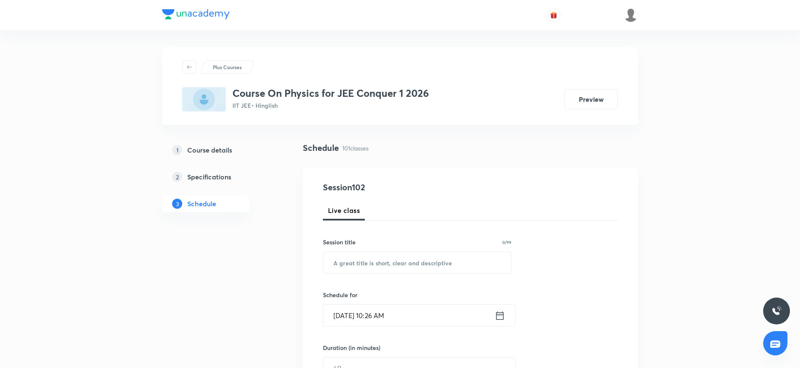
click at [383, 271] on input "text" at bounding box center [417, 262] width 188 height 21
paste input "Capacitance"
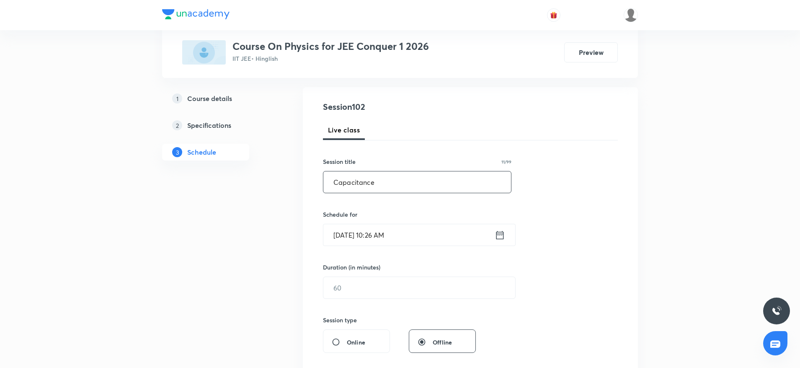
scroll to position [126, 0]
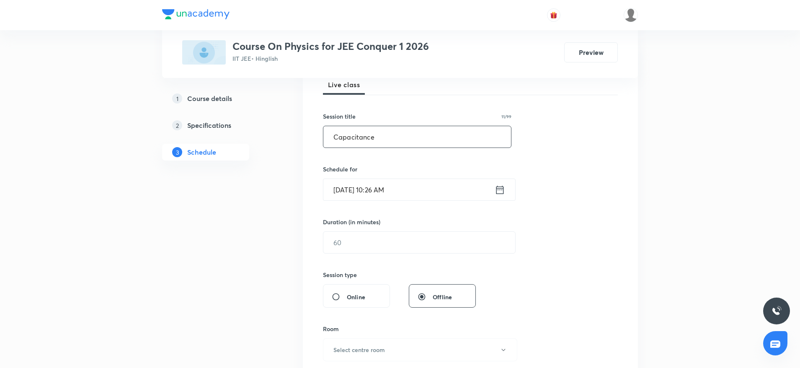
type input "Capacitance"
click at [384, 184] on input "[DATE] 10:26 AM" at bounding box center [408, 189] width 171 height 21
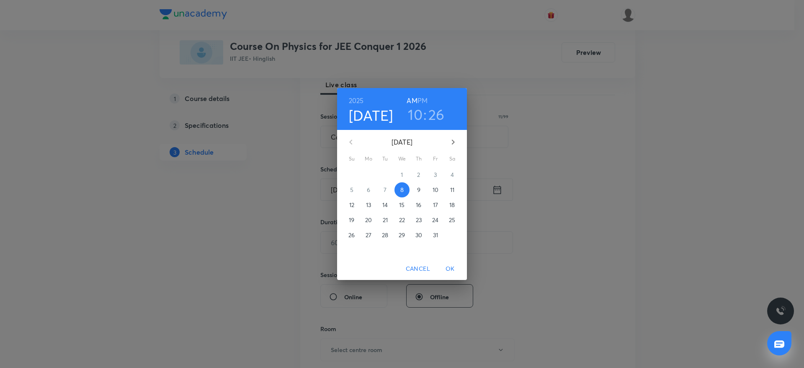
click at [435, 110] on h3 "26" at bounding box center [436, 115] width 16 height 18
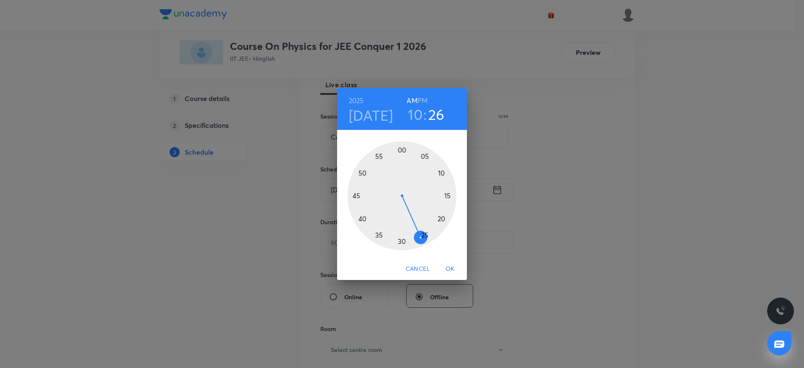
click at [423, 101] on h6 "PM" at bounding box center [423, 101] width 10 height 12
drag, startPoint x: 414, startPoint y: 119, endPoint x: 412, endPoint y: 159, distance: 39.8
click at [414, 120] on h3 "10" at bounding box center [415, 115] width 15 height 18
click at [450, 169] on div at bounding box center [402, 195] width 109 height 109
click at [449, 219] on div at bounding box center [402, 195] width 109 height 109
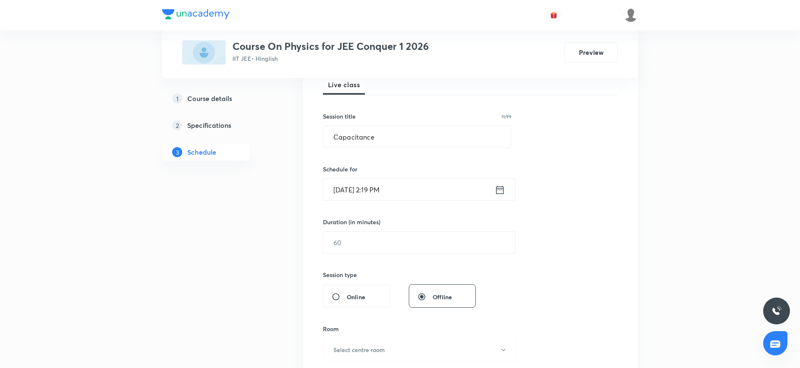
click at [380, 190] on input "[DATE] 2:19 PM" at bounding box center [408, 189] width 171 height 21
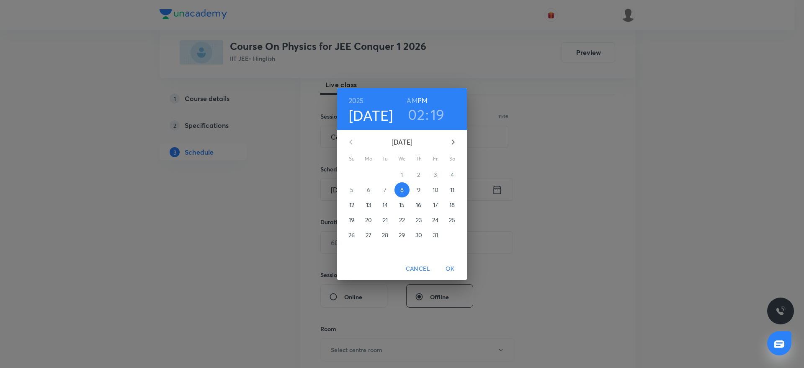
drag, startPoint x: 441, startPoint y: 114, endPoint x: 439, endPoint y: 137, distance: 23.2
click at [441, 114] on h3 "19" at bounding box center [438, 115] width 14 height 18
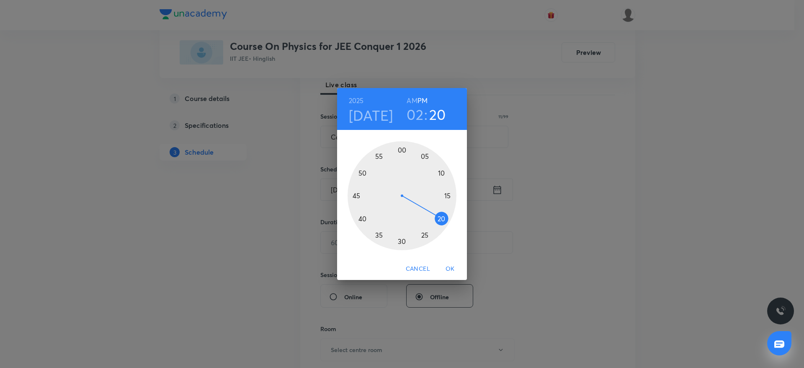
drag, startPoint x: 441, startPoint y: 214, endPoint x: 443, endPoint y: 219, distance: 5.8
click at [443, 219] on div at bounding box center [402, 195] width 109 height 109
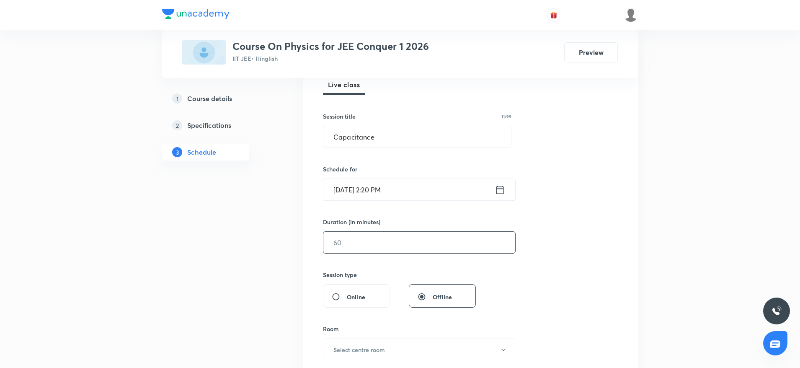
click at [390, 239] on input "text" at bounding box center [419, 242] width 192 height 21
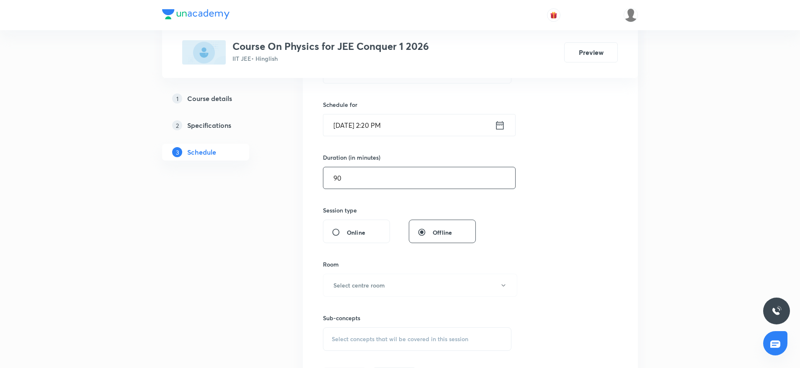
scroll to position [251, 0]
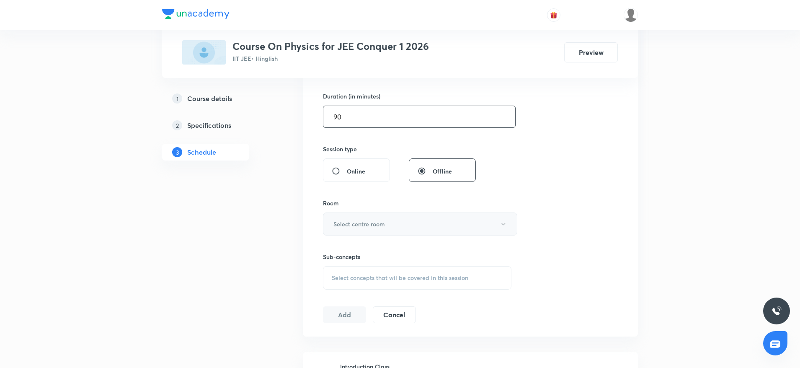
type input "90"
click at [389, 229] on button "Select centre room" at bounding box center [420, 223] width 194 height 23
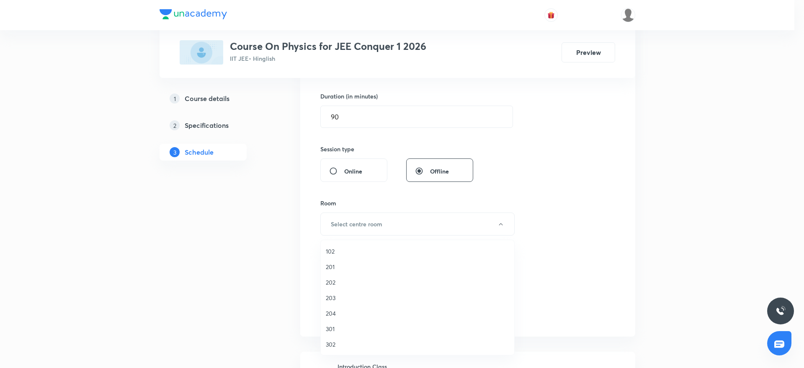
drag, startPoint x: 339, startPoint y: 333, endPoint x: 401, endPoint y: 301, distance: 69.5
click at [338, 333] on li "301" at bounding box center [418, 328] width 194 height 15
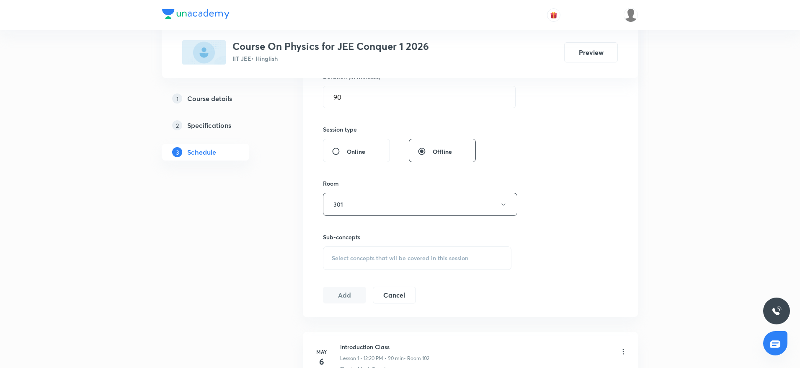
scroll to position [377, 0]
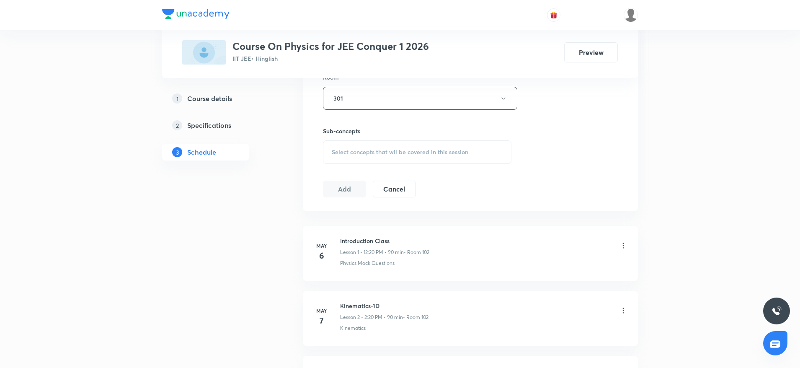
click at [418, 157] on div "Select concepts that wil be covered in this session" at bounding box center [417, 151] width 188 height 23
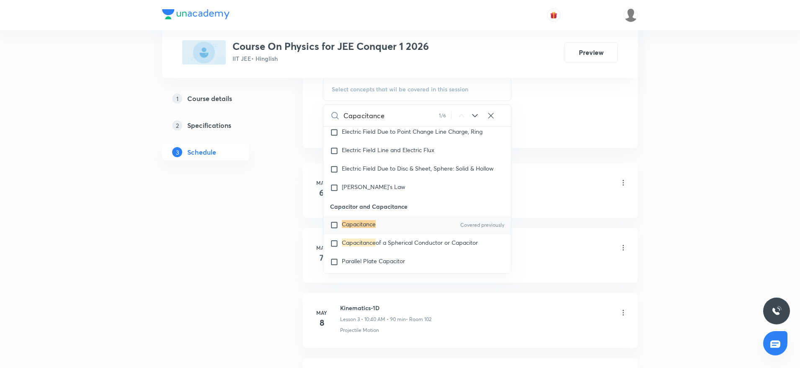
scroll to position [8555, 0]
type input "Capacitance"
click at [372, 246] on mark "Capacitance" at bounding box center [359, 242] width 34 height 8
checkbox input "true"
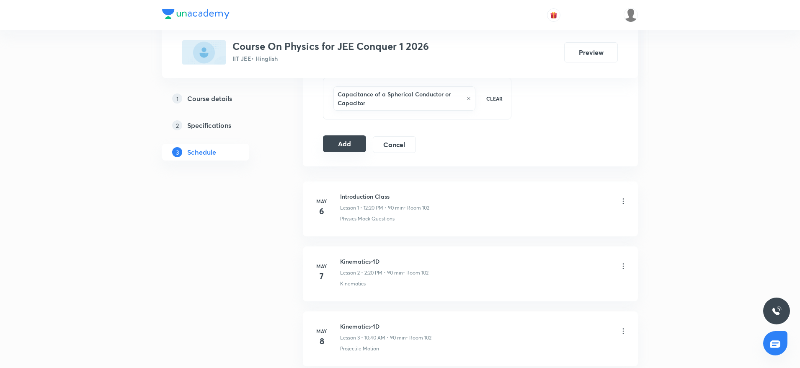
click at [345, 150] on button "Add" at bounding box center [344, 143] width 43 height 17
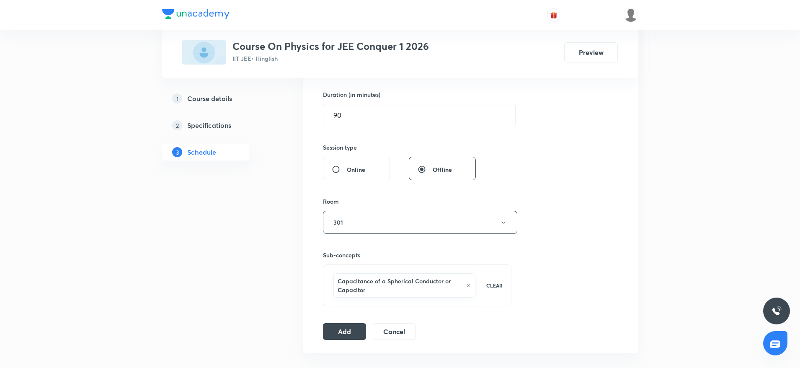
scroll to position [314, 0]
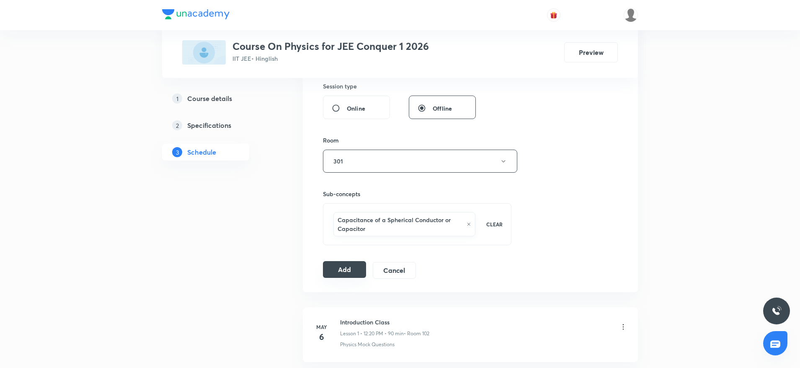
click at [350, 270] on button "Add" at bounding box center [344, 269] width 43 height 17
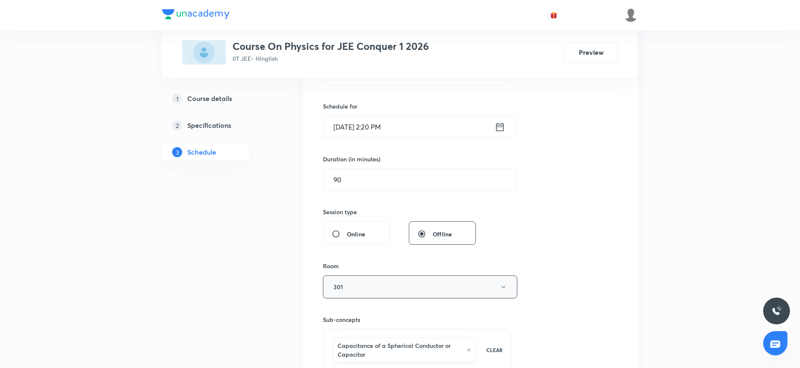
scroll to position [251, 0]
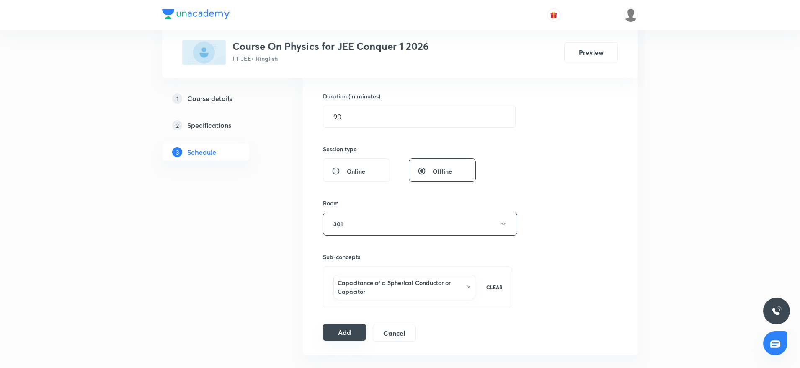
click at [348, 338] on button "Add" at bounding box center [344, 332] width 43 height 17
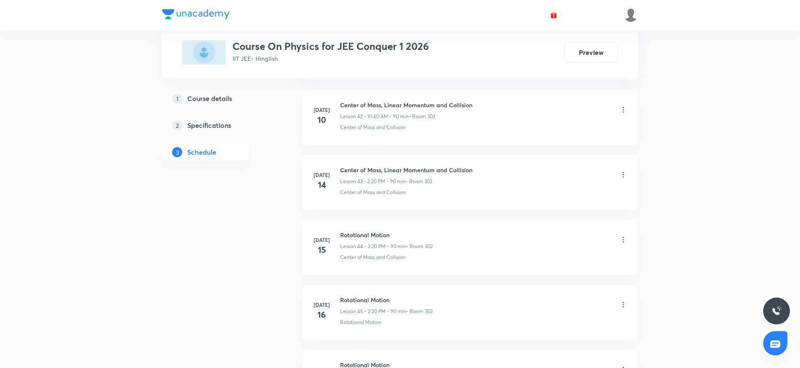
scroll to position [3393, 0]
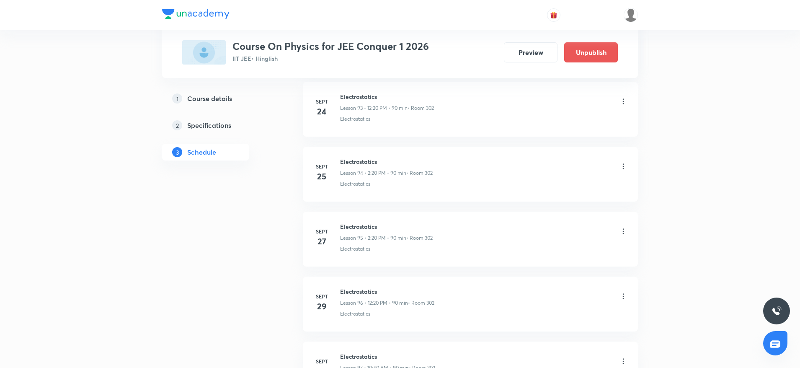
scroll to position [6926, 0]
